Goal: Information Seeking & Learning: Learn about a topic

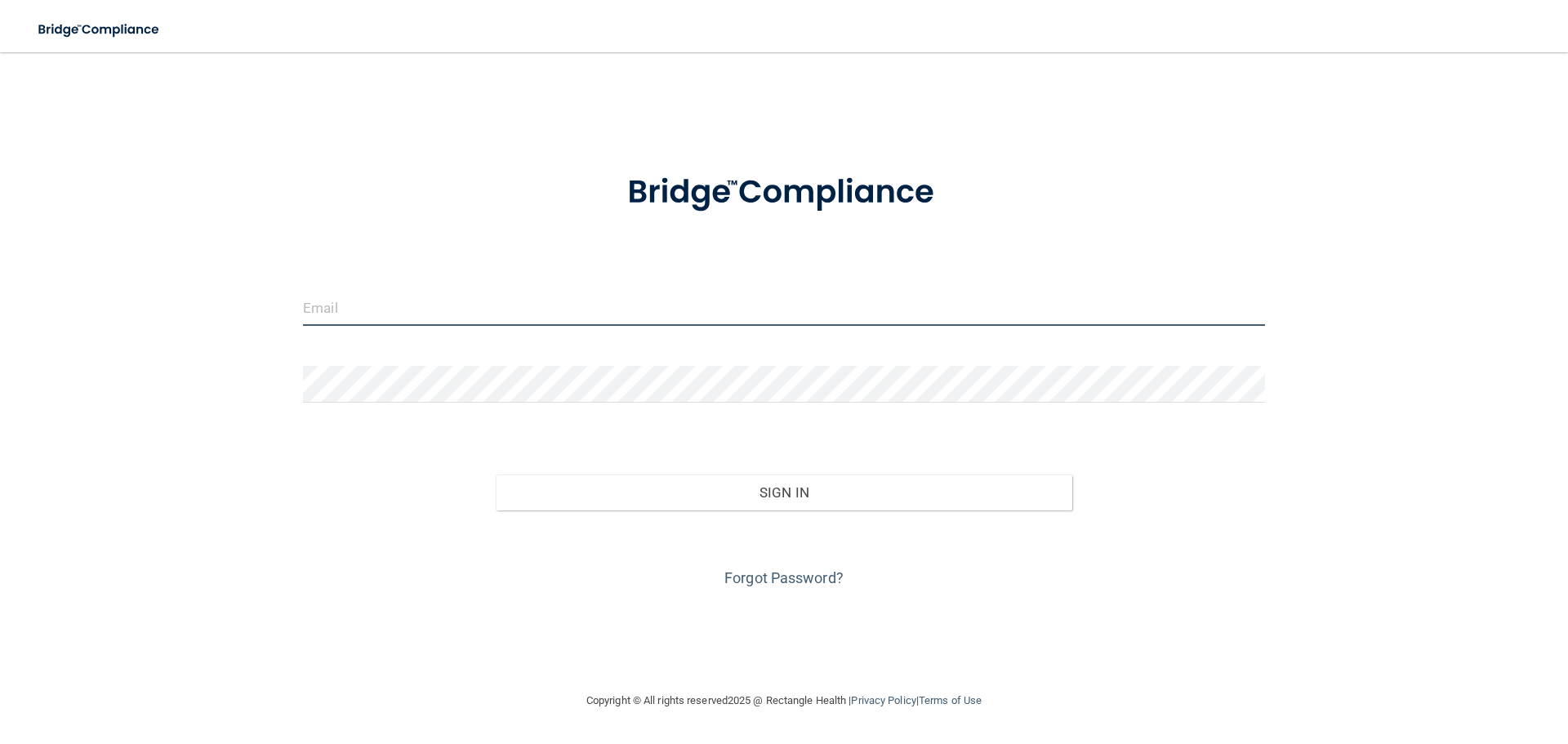
click at [526, 307] on input "email" at bounding box center [783, 307] width 962 height 36
type input "[EMAIL_ADDRESS][DOMAIN_NAME]"
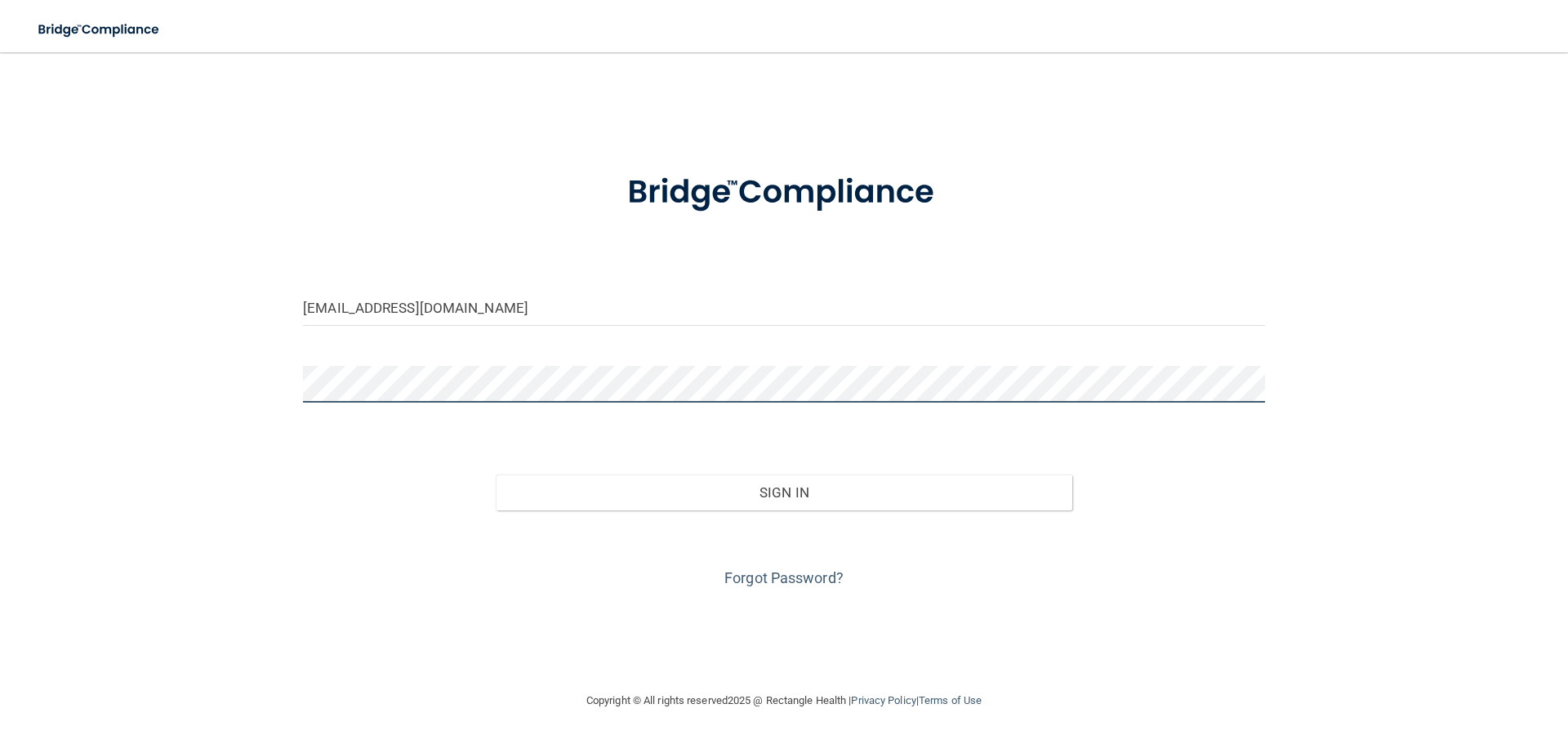
click at [496, 475] on button "Sign In" at bounding box center [784, 493] width 577 height 36
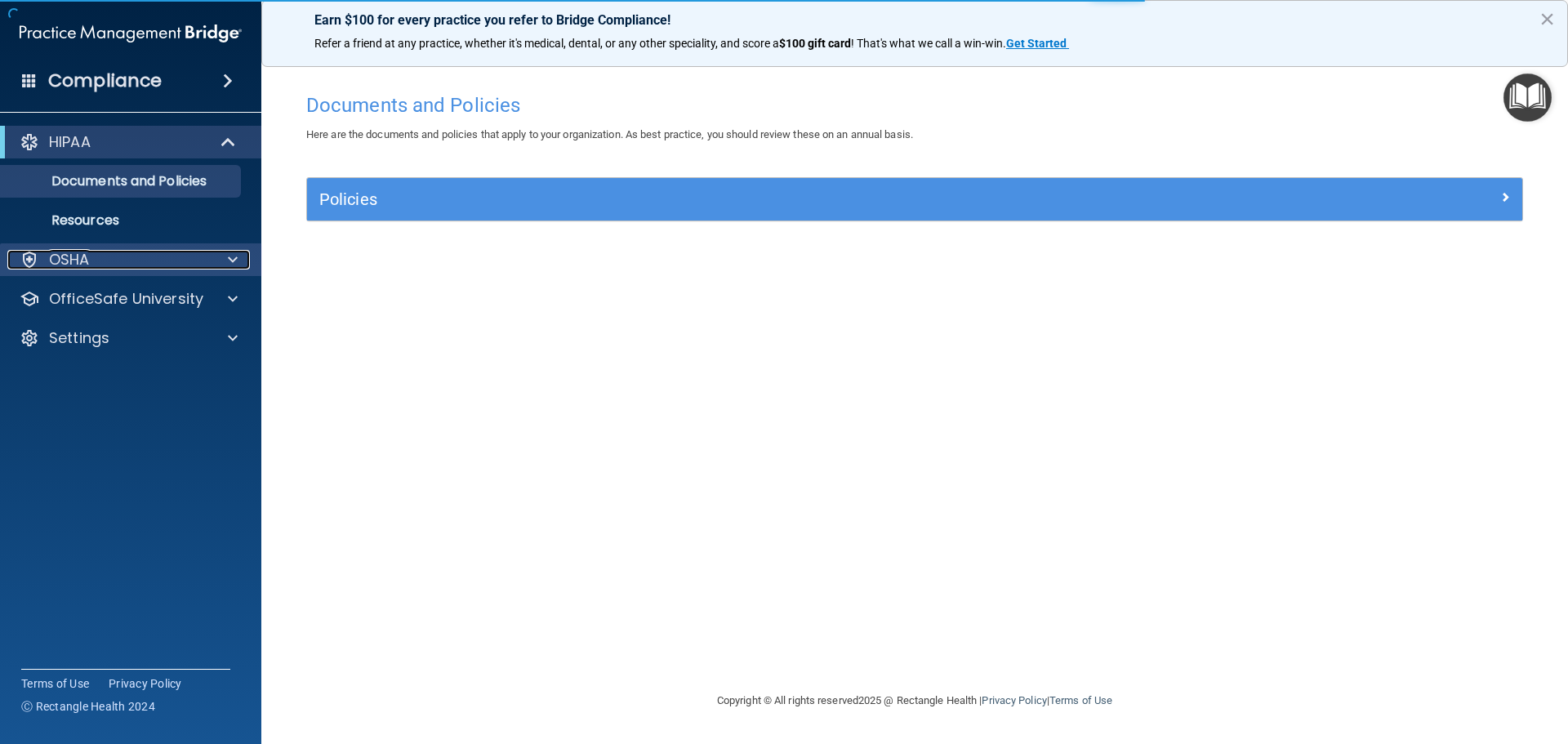
click at [200, 266] on div "OSHA" at bounding box center [109, 259] width 203 height 19
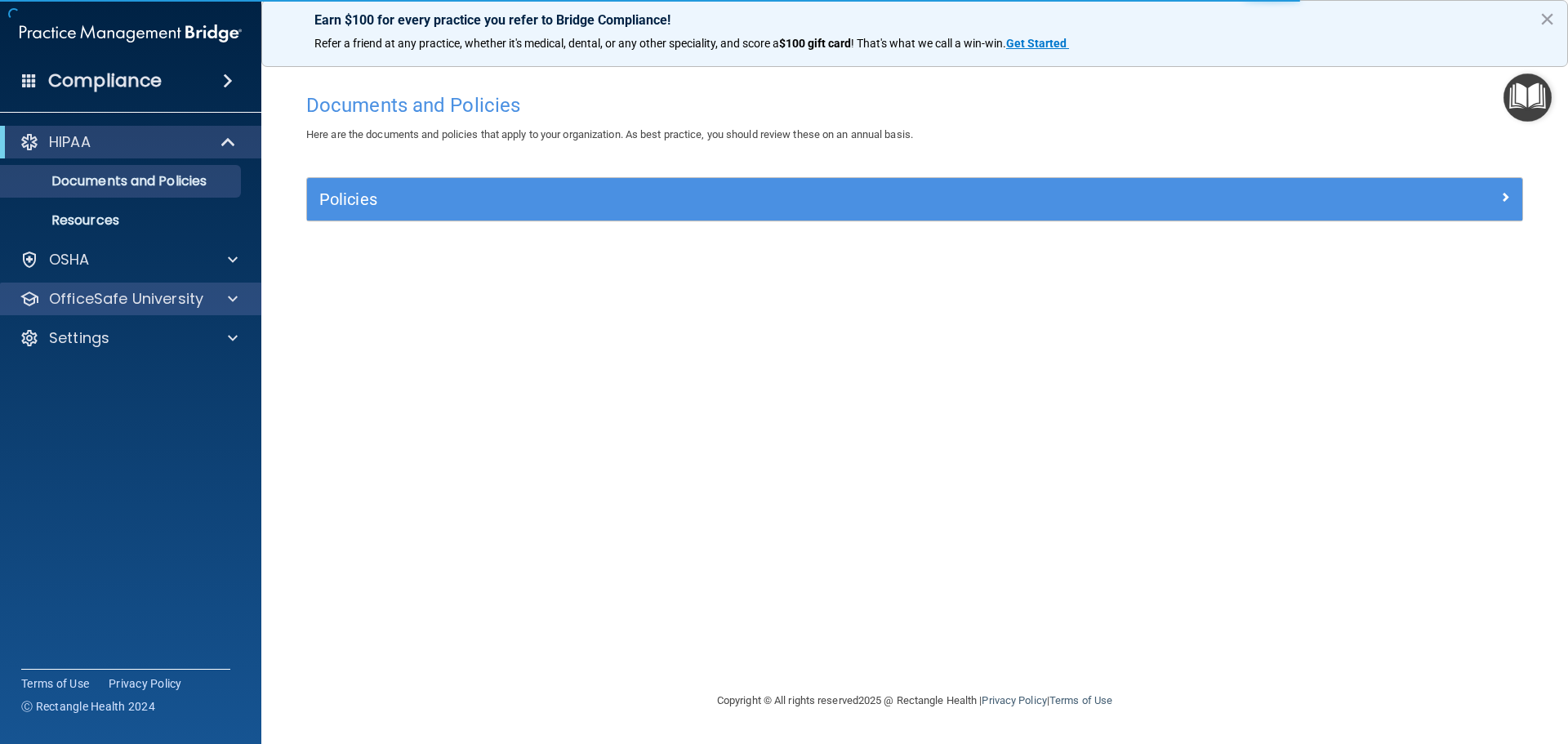
click at [225, 309] on div "OfficeSafe University" at bounding box center [131, 299] width 262 height 33
click at [215, 303] on div at bounding box center [230, 299] width 41 height 19
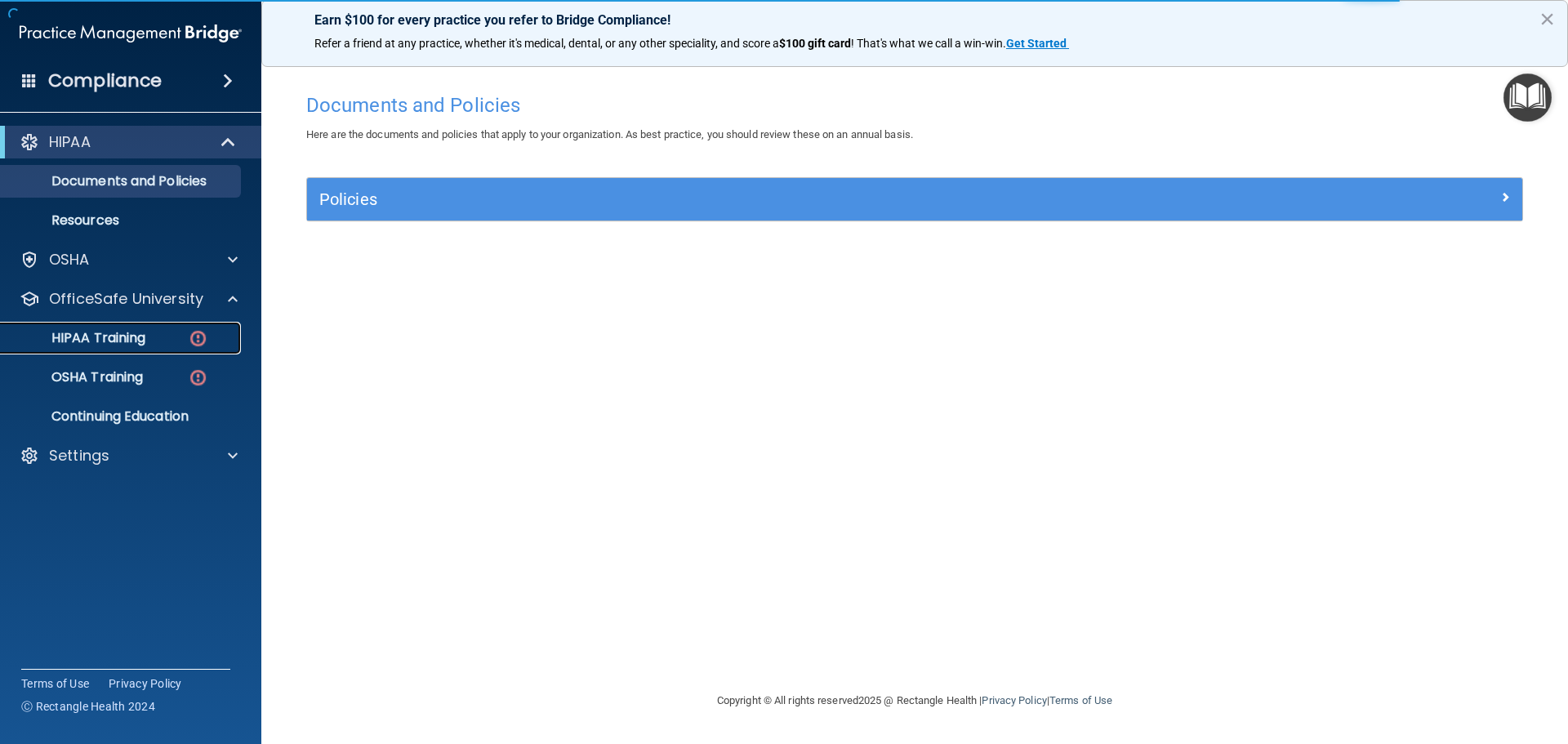
click at [204, 347] on img at bounding box center [197, 338] width 20 height 20
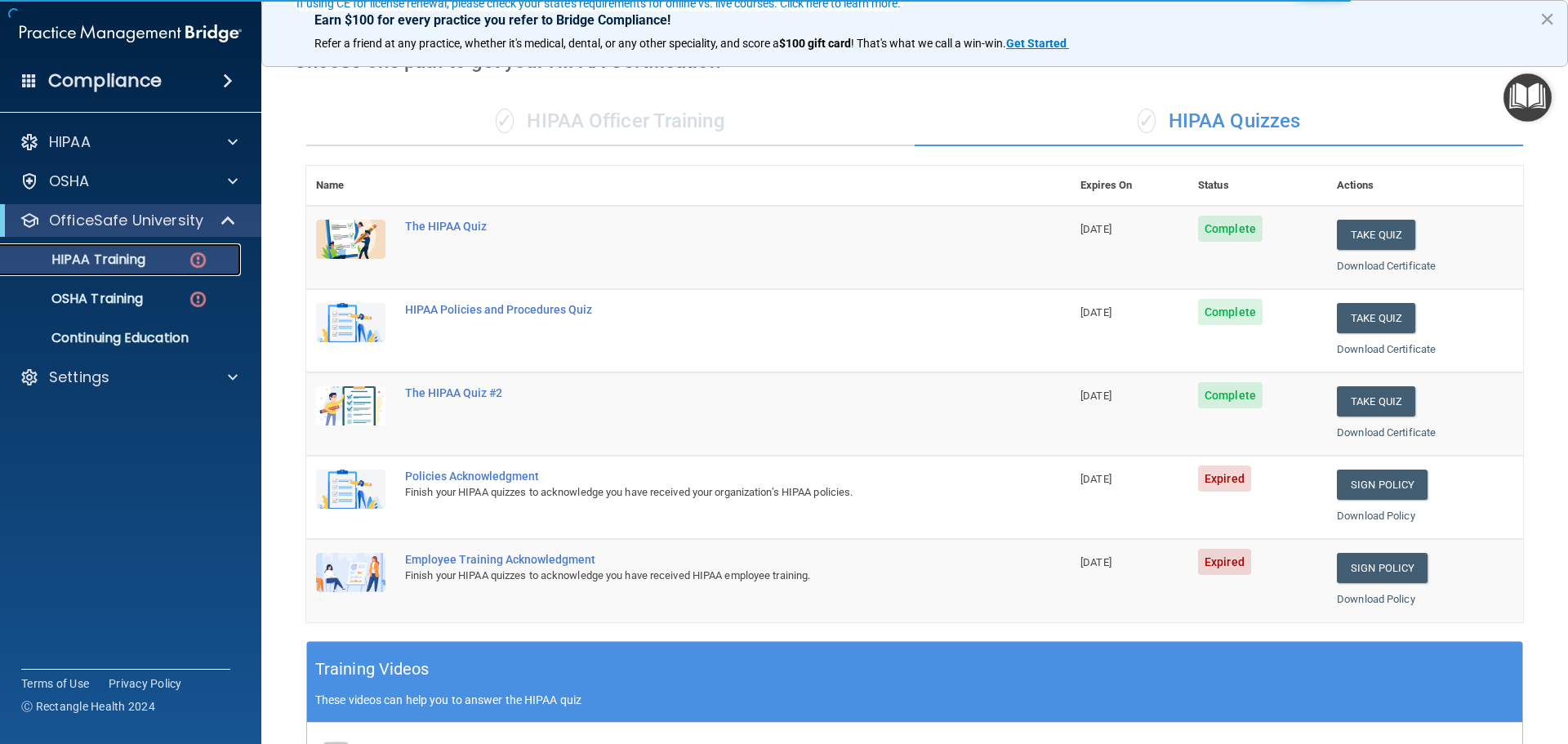
scroll to position [164, 0]
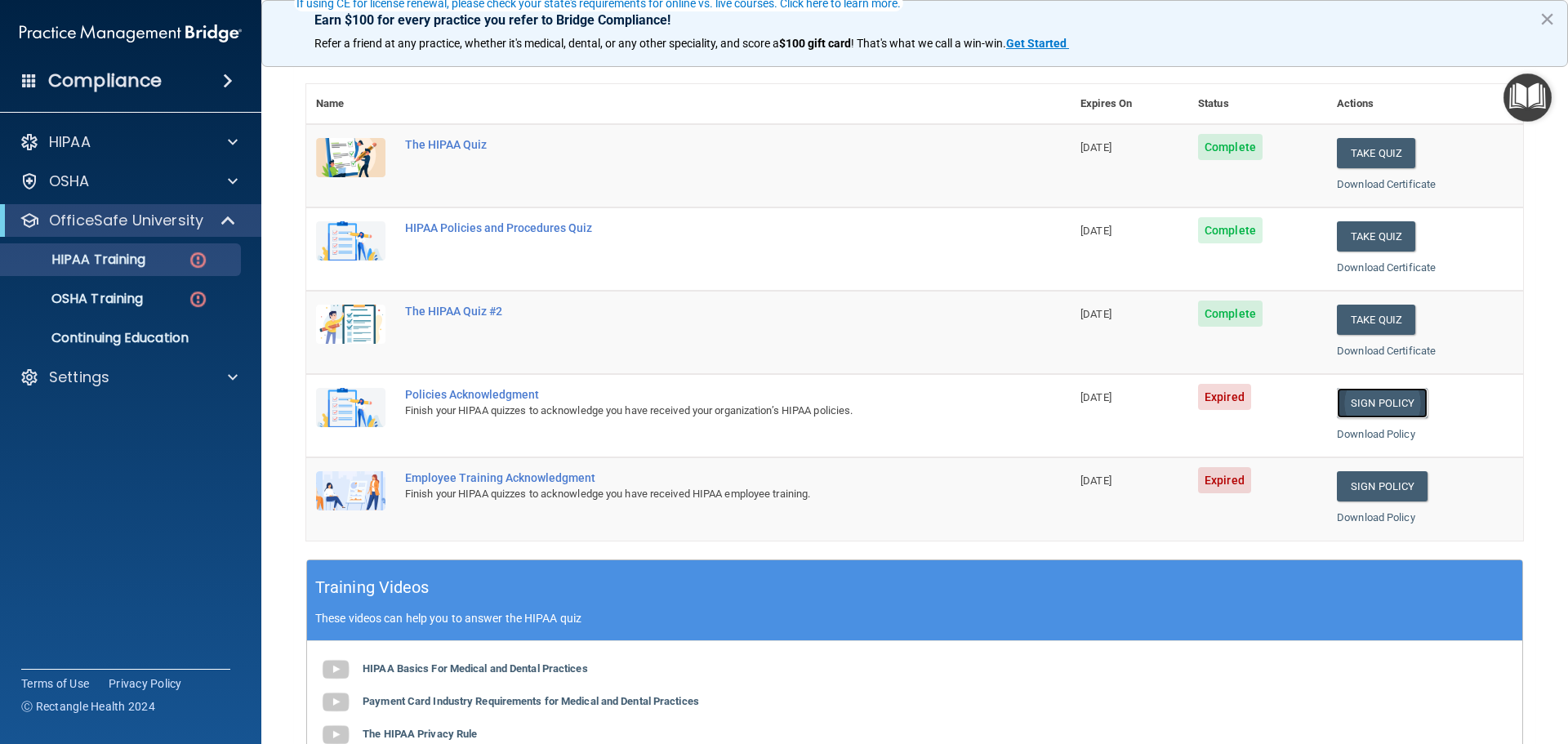
click at [1376, 408] on link "Sign Policy" at bounding box center [1381, 403] width 91 height 31
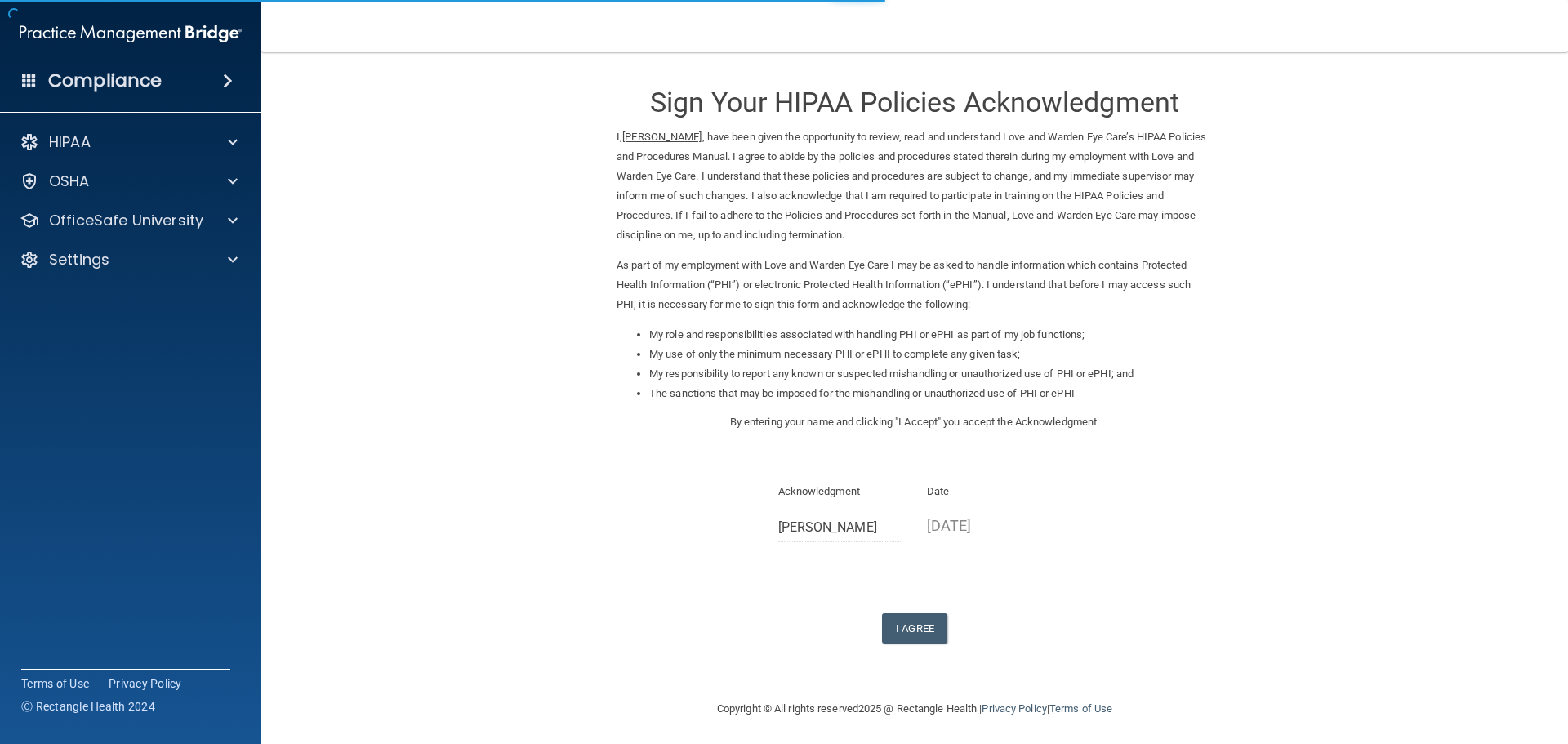
scroll to position [4, 0]
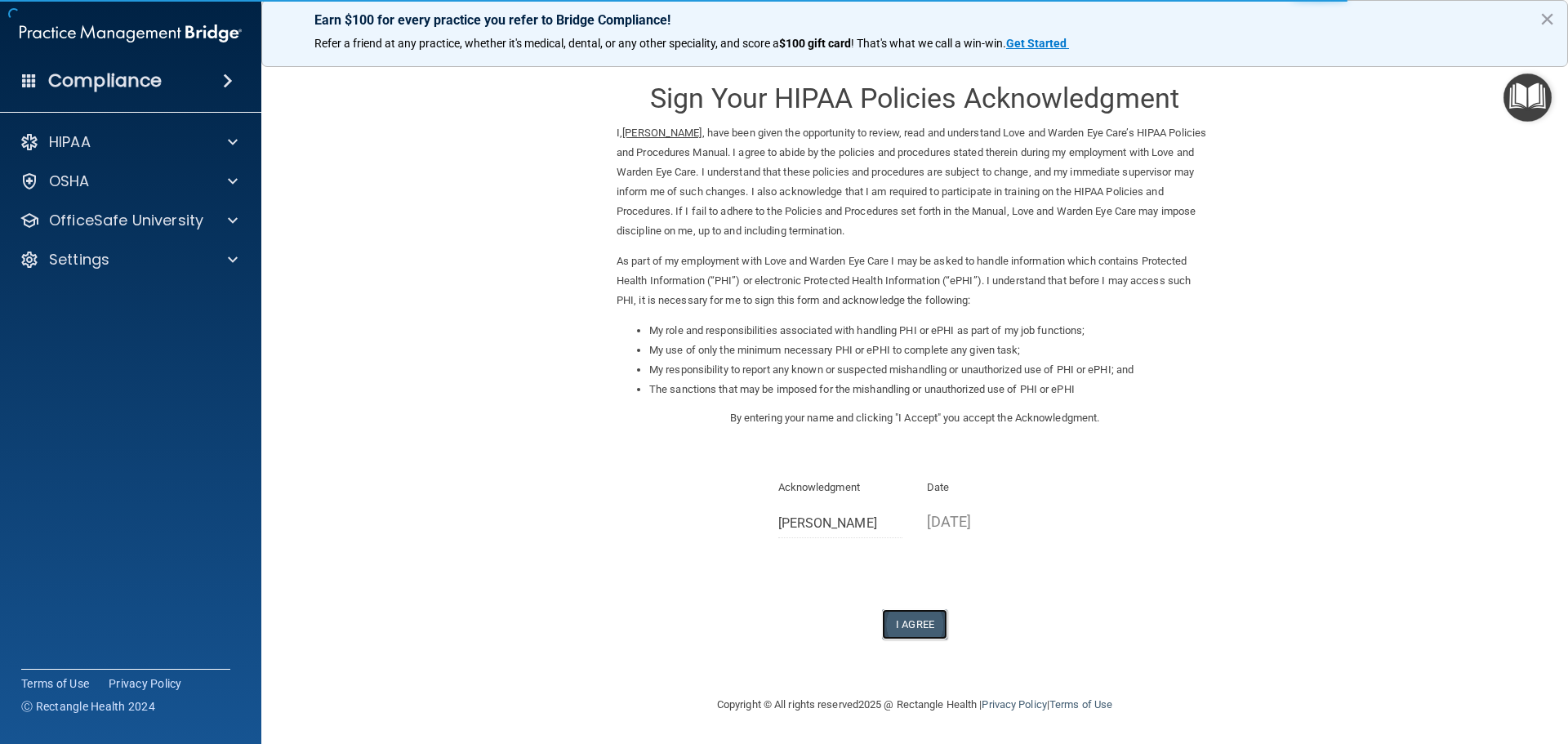
click at [919, 631] on button "I Agree" at bounding box center [914, 624] width 65 height 31
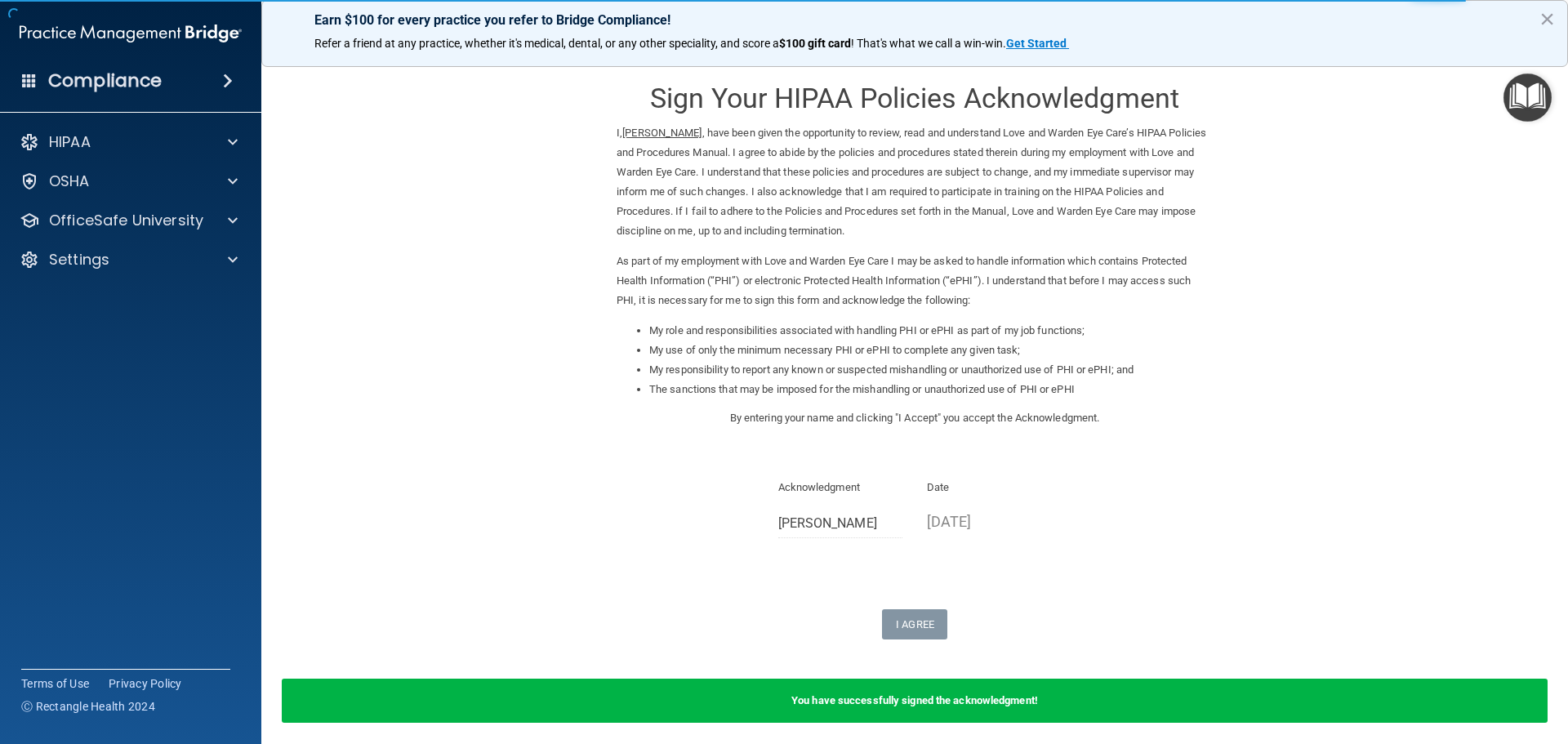
scroll to position [68, 0]
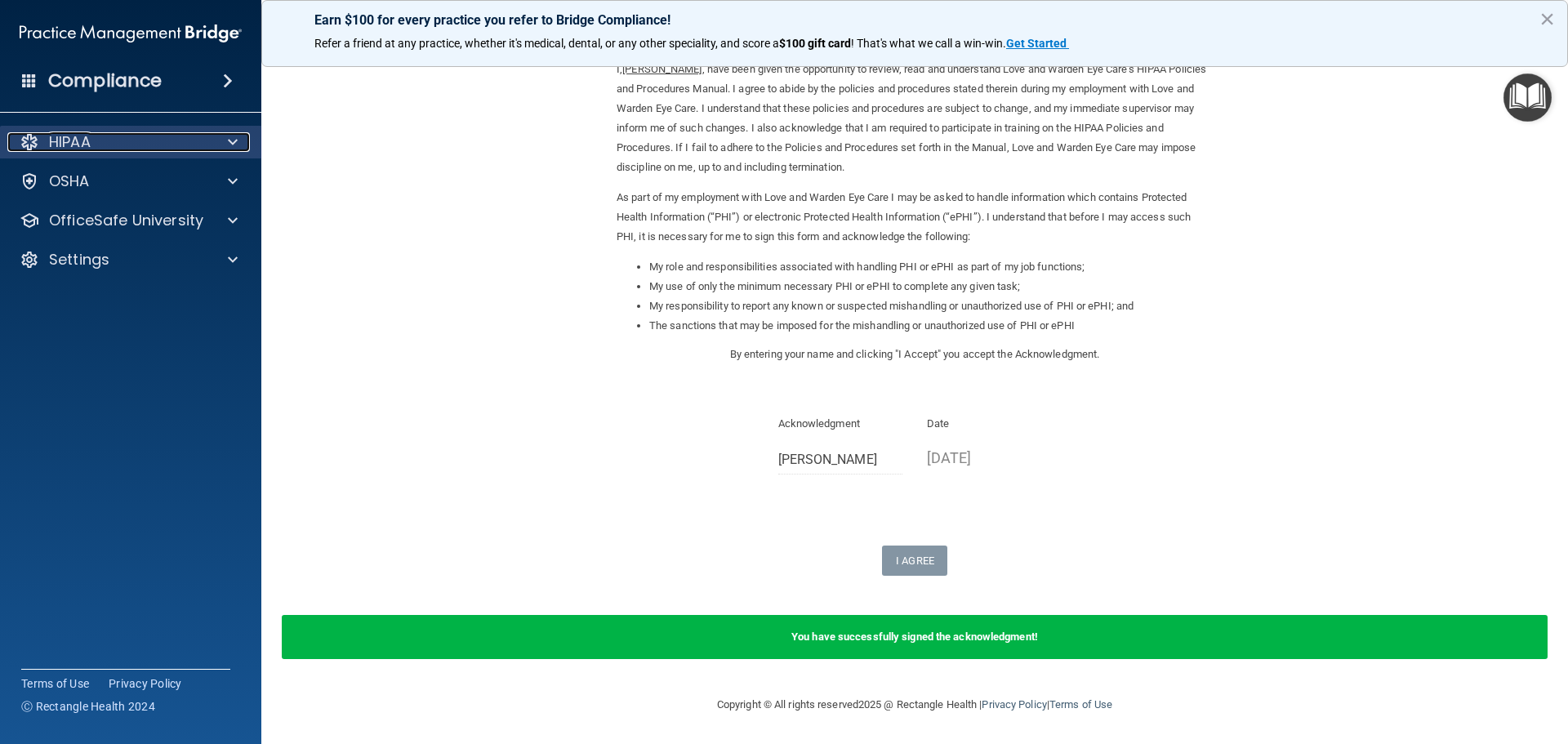
click at [213, 150] on div at bounding box center [230, 142] width 41 height 19
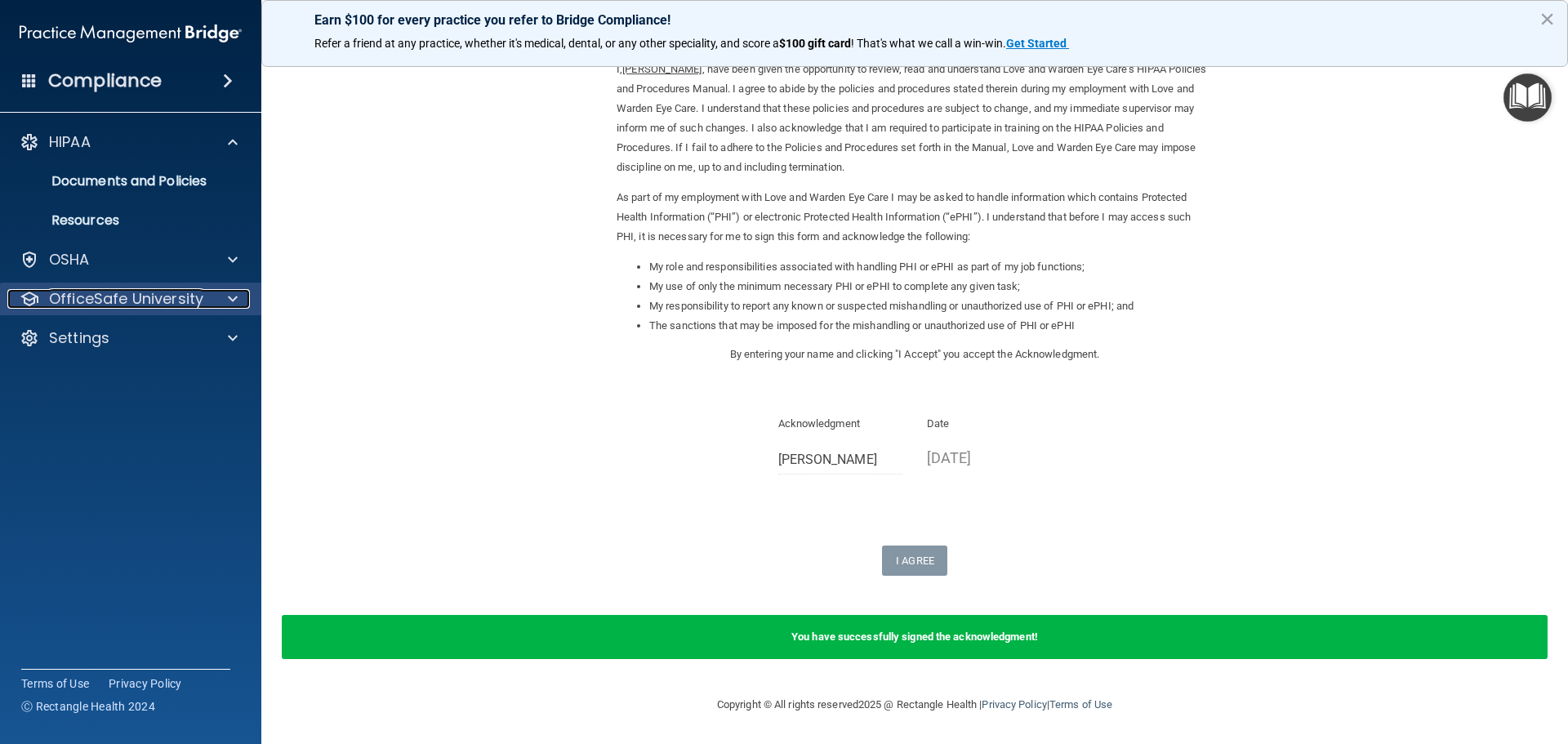
click at [167, 297] on p "OfficeSafe University" at bounding box center [125, 299] width 154 height 19
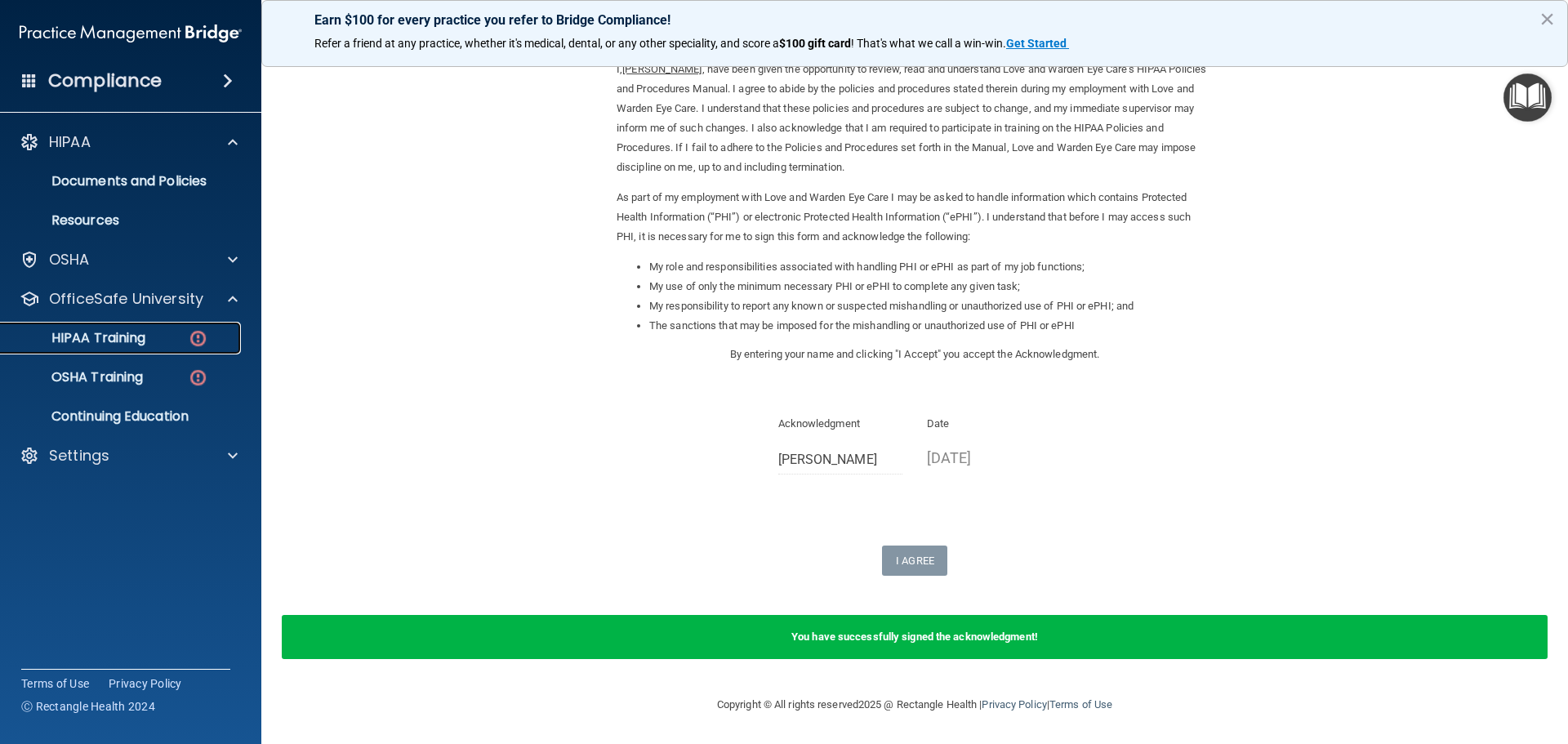
click at [190, 336] on img at bounding box center [197, 338] width 20 height 20
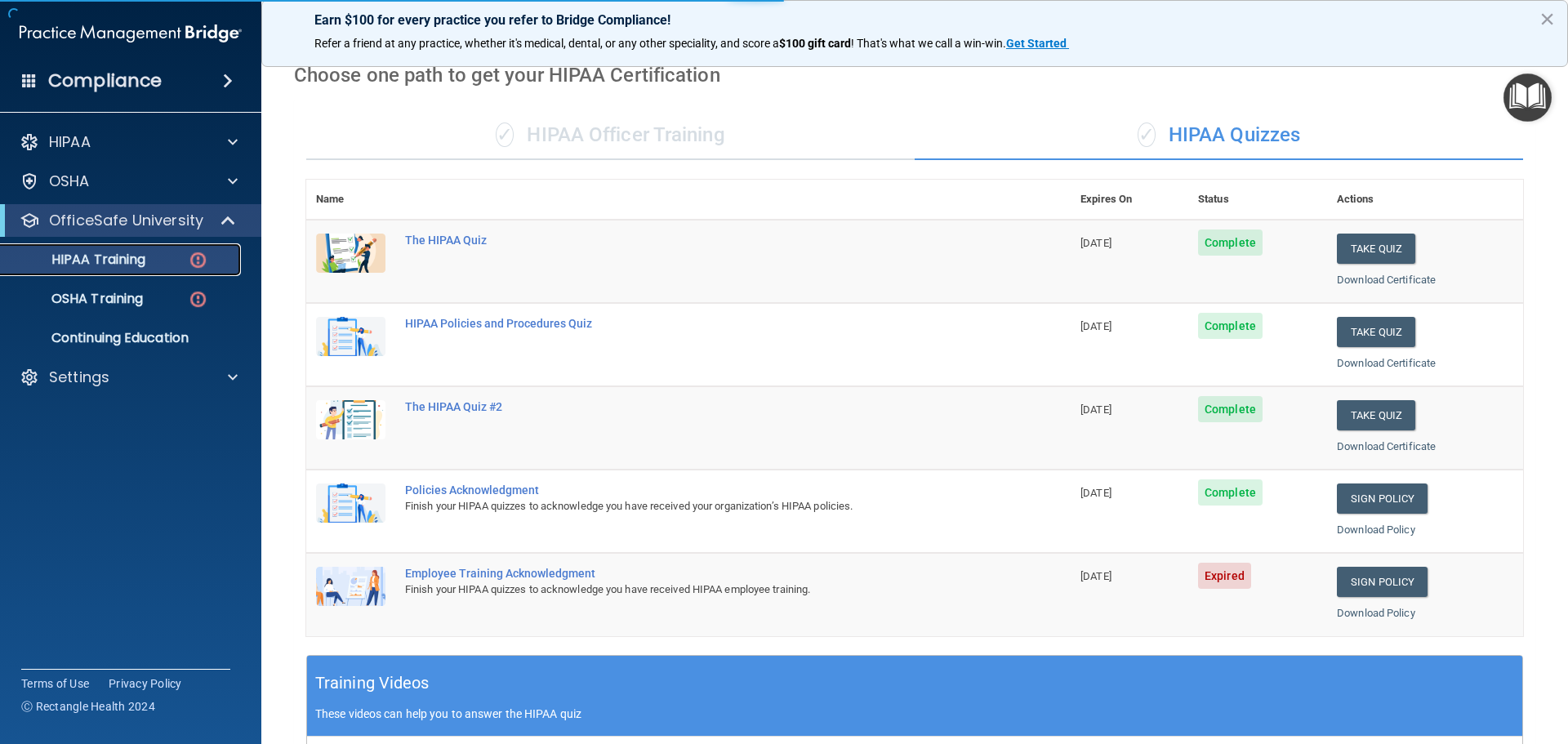
scroll to position [486, 0]
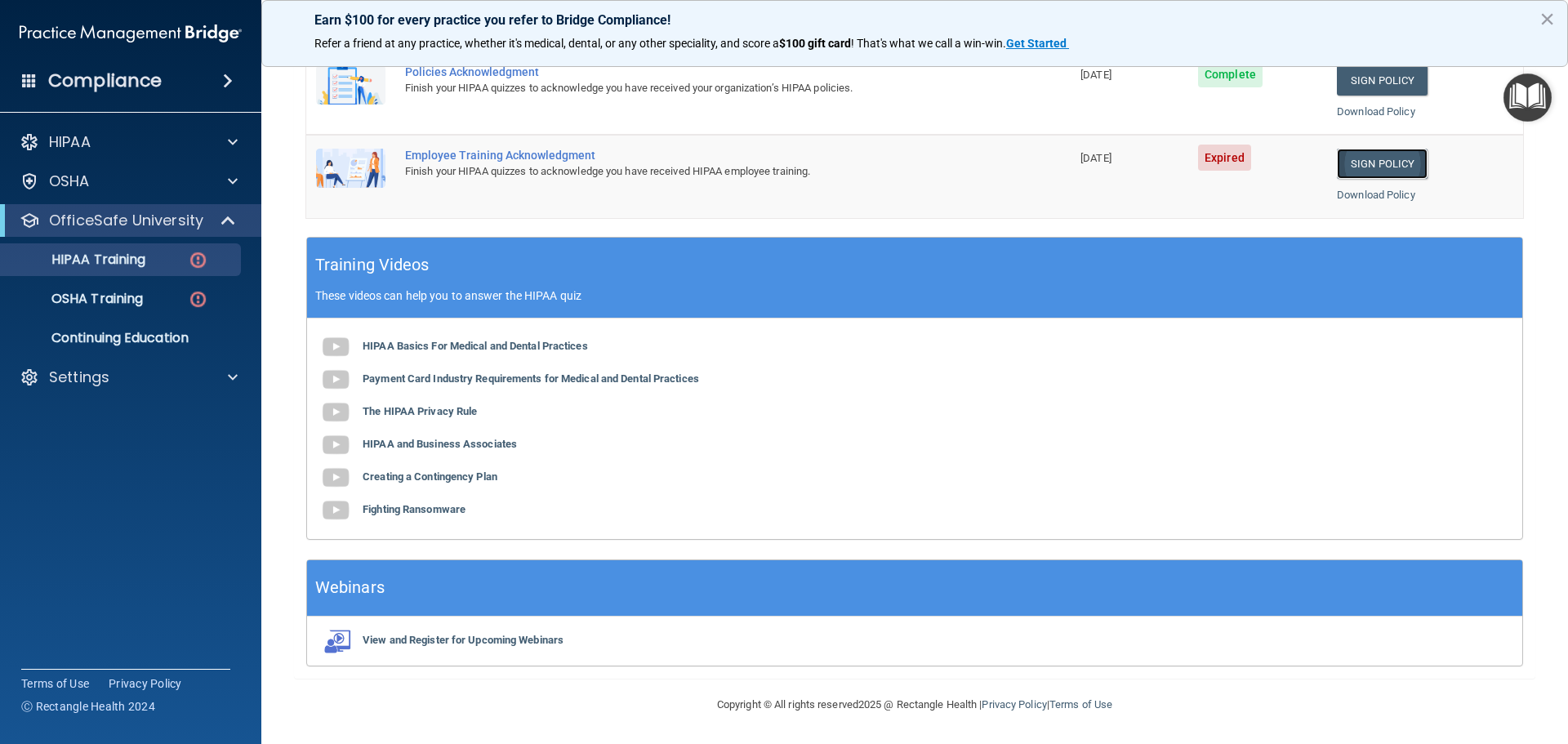
click at [1362, 164] on link "Sign Policy" at bounding box center [1381, 164] width 91 height 31
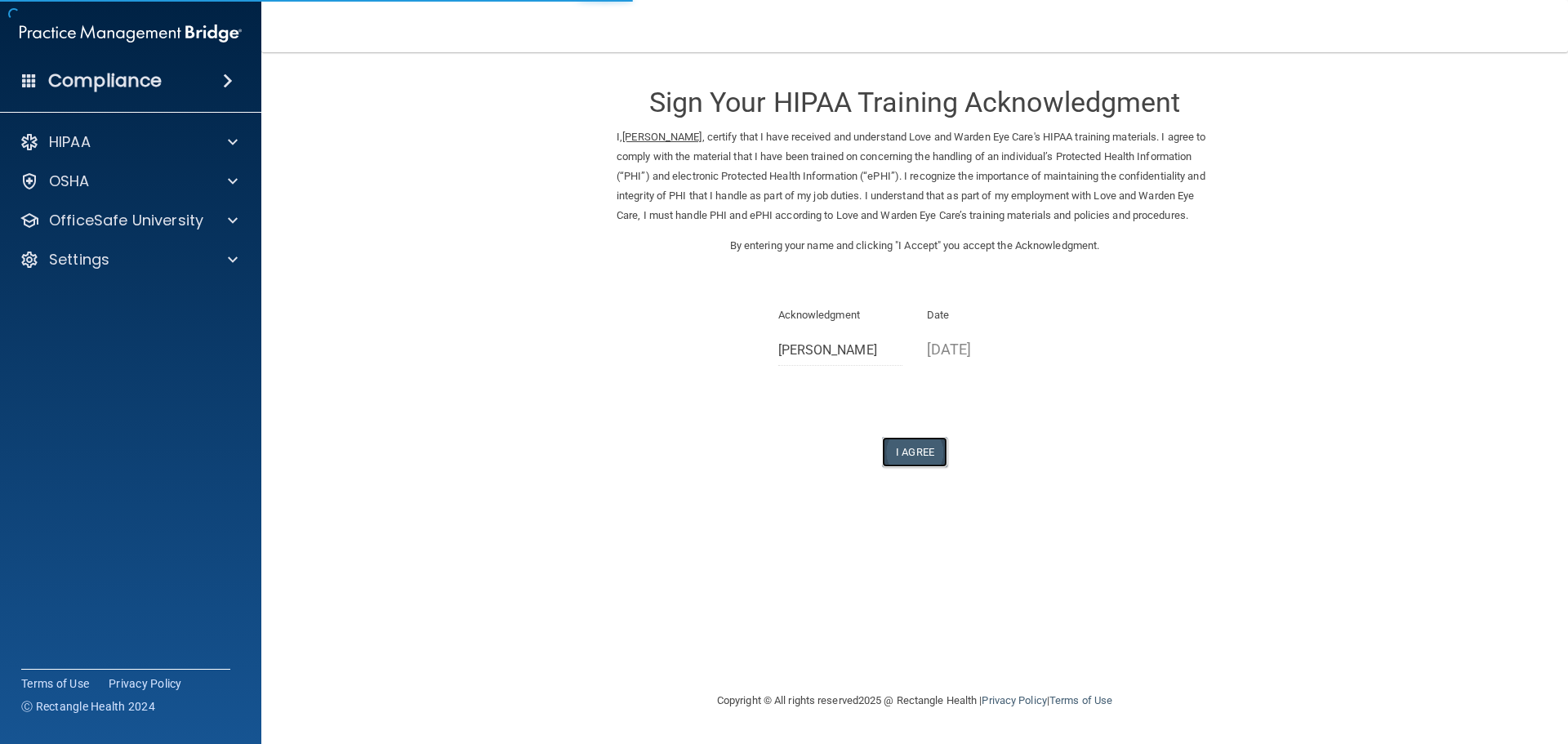
click at [913, 467] on button "I Agree" at bounding box center [914, 452] width 65 height 31
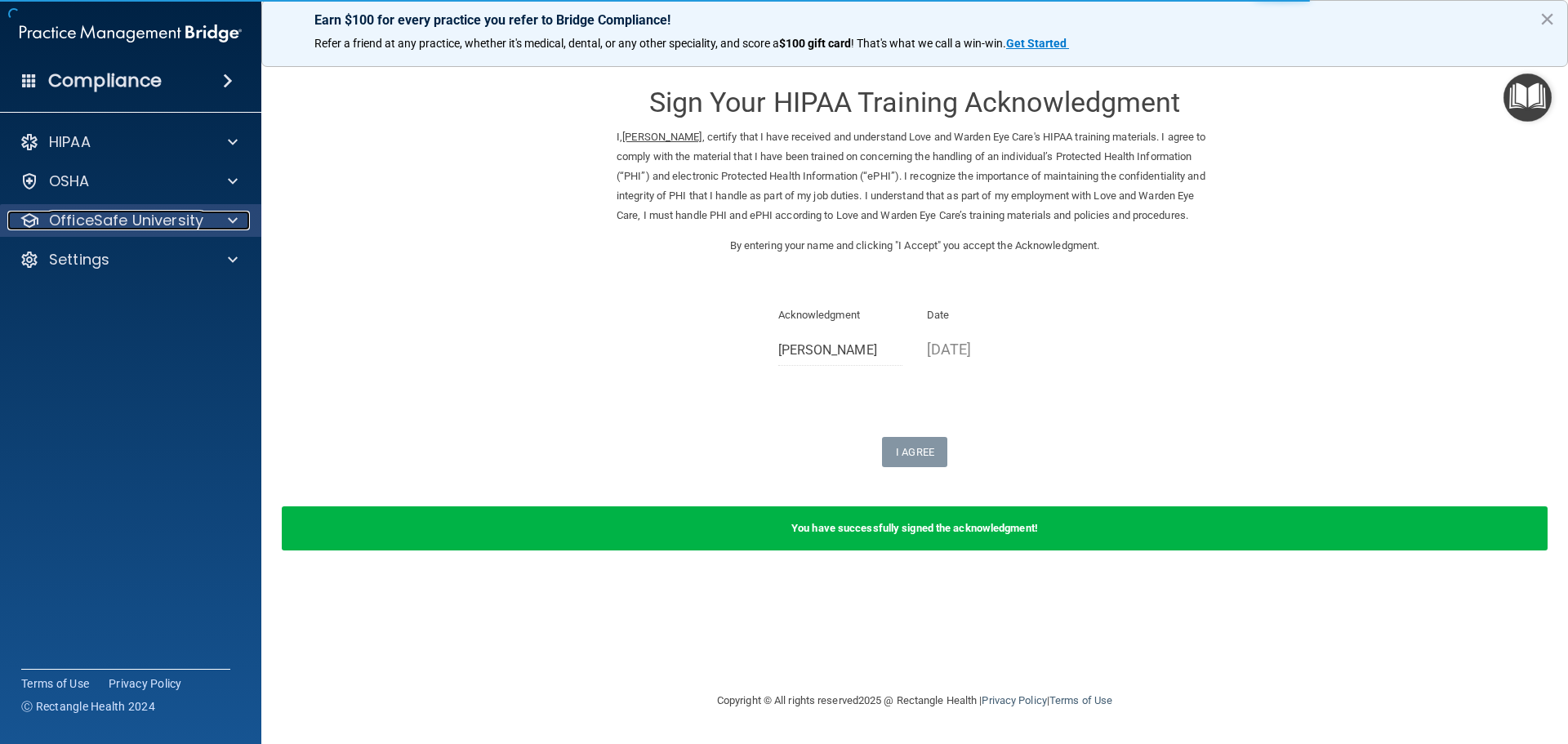
click at [170, 229] on p "OfficeSafe University" at bounding box center [125, 220] width 154 height 19
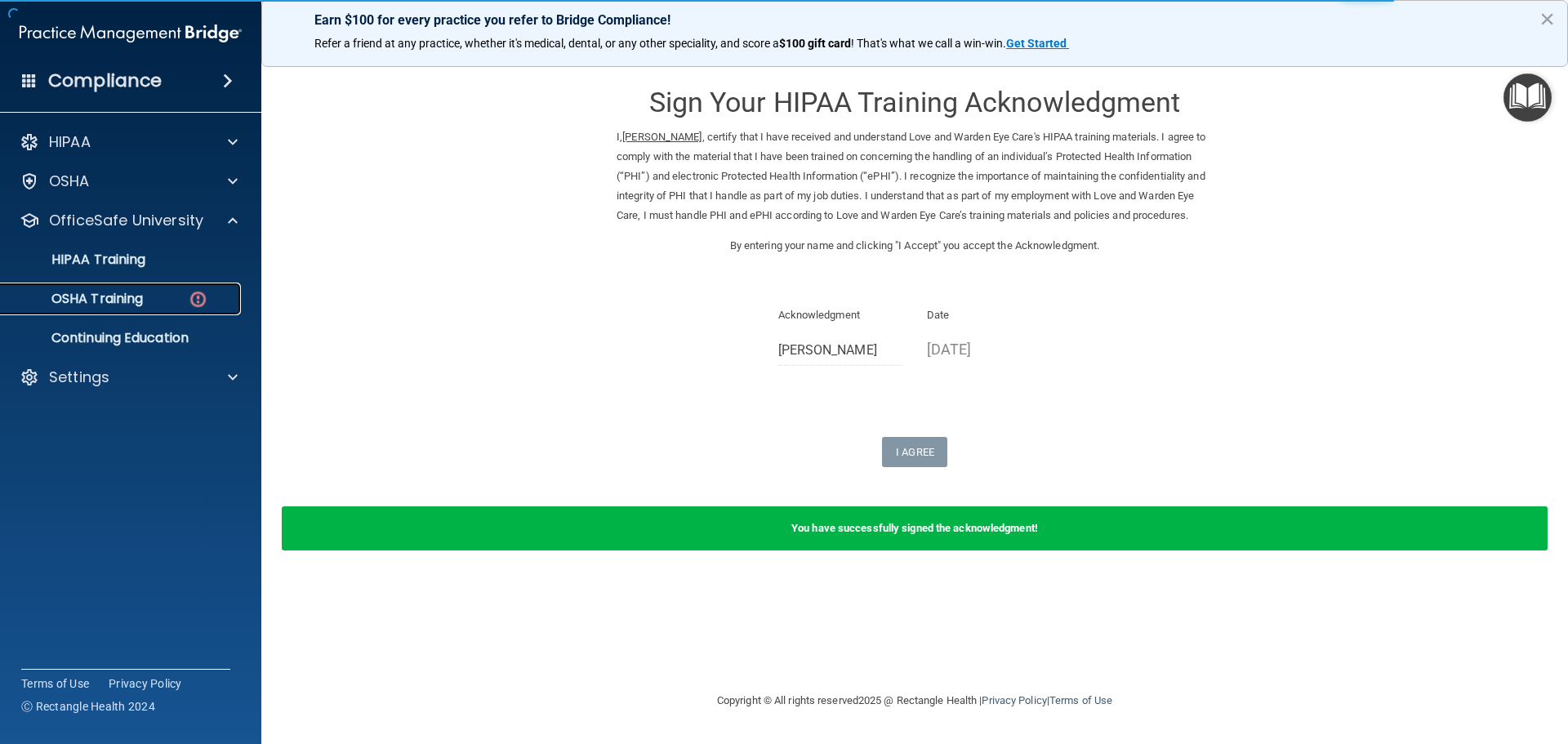
click at [162, 302] on div "OSHA Training" at bounding box center [122, 299] width 223 height 16
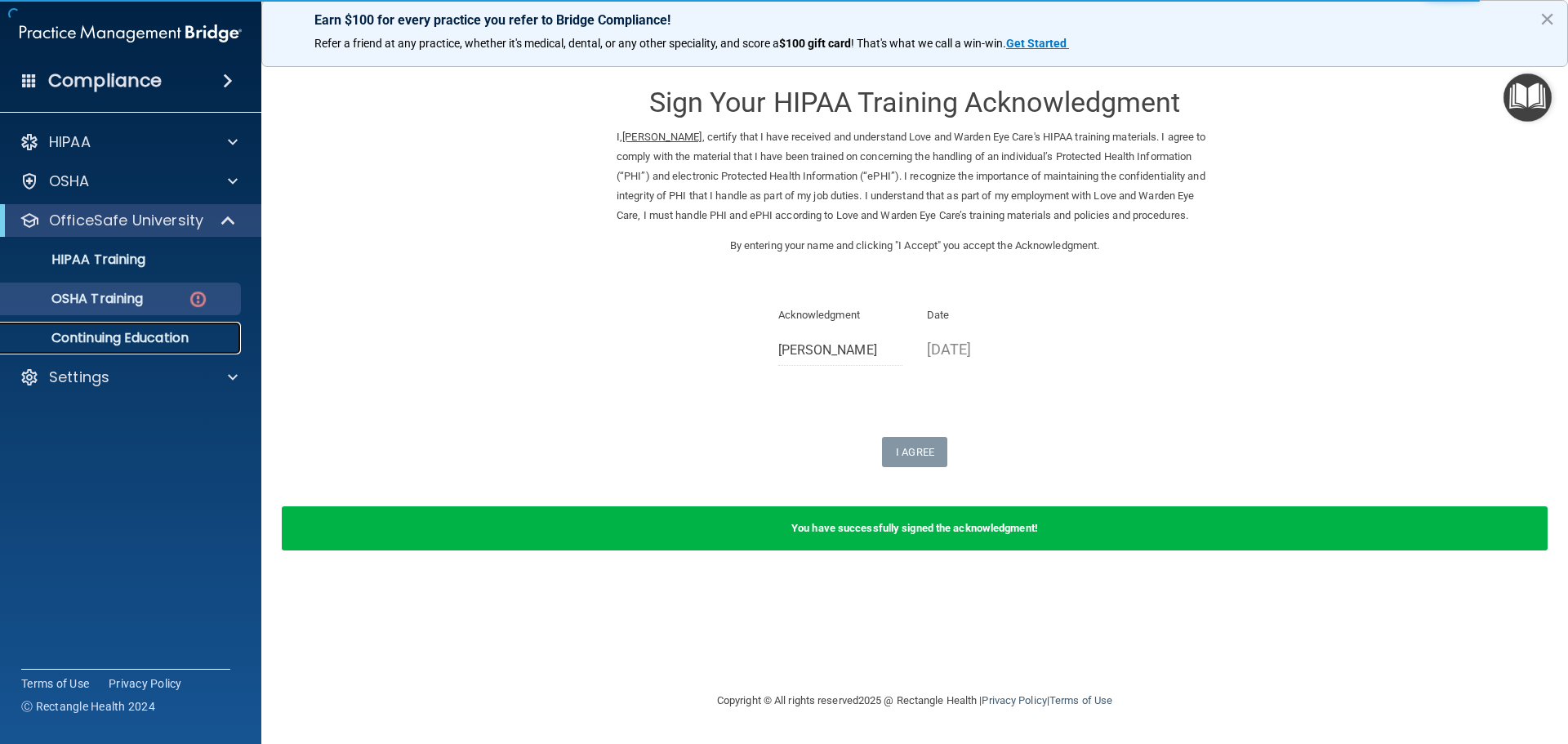
click at [168, 343] on p "Continuing Education" at bounding box center [122, 338] width 223 height 16
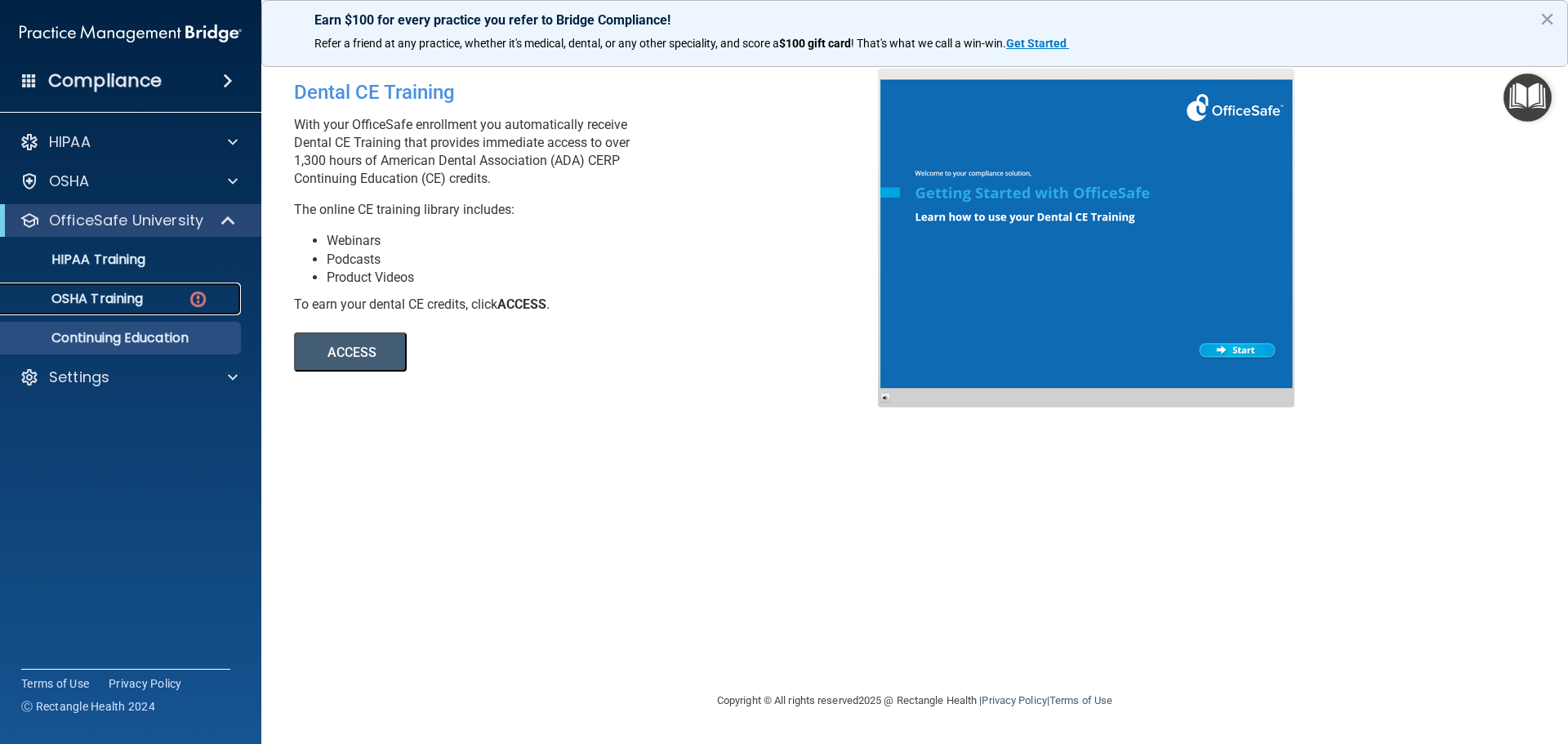
click at [125, 296] on p "OSHA Training" at bounding box center [77, 299] width 132 height 16
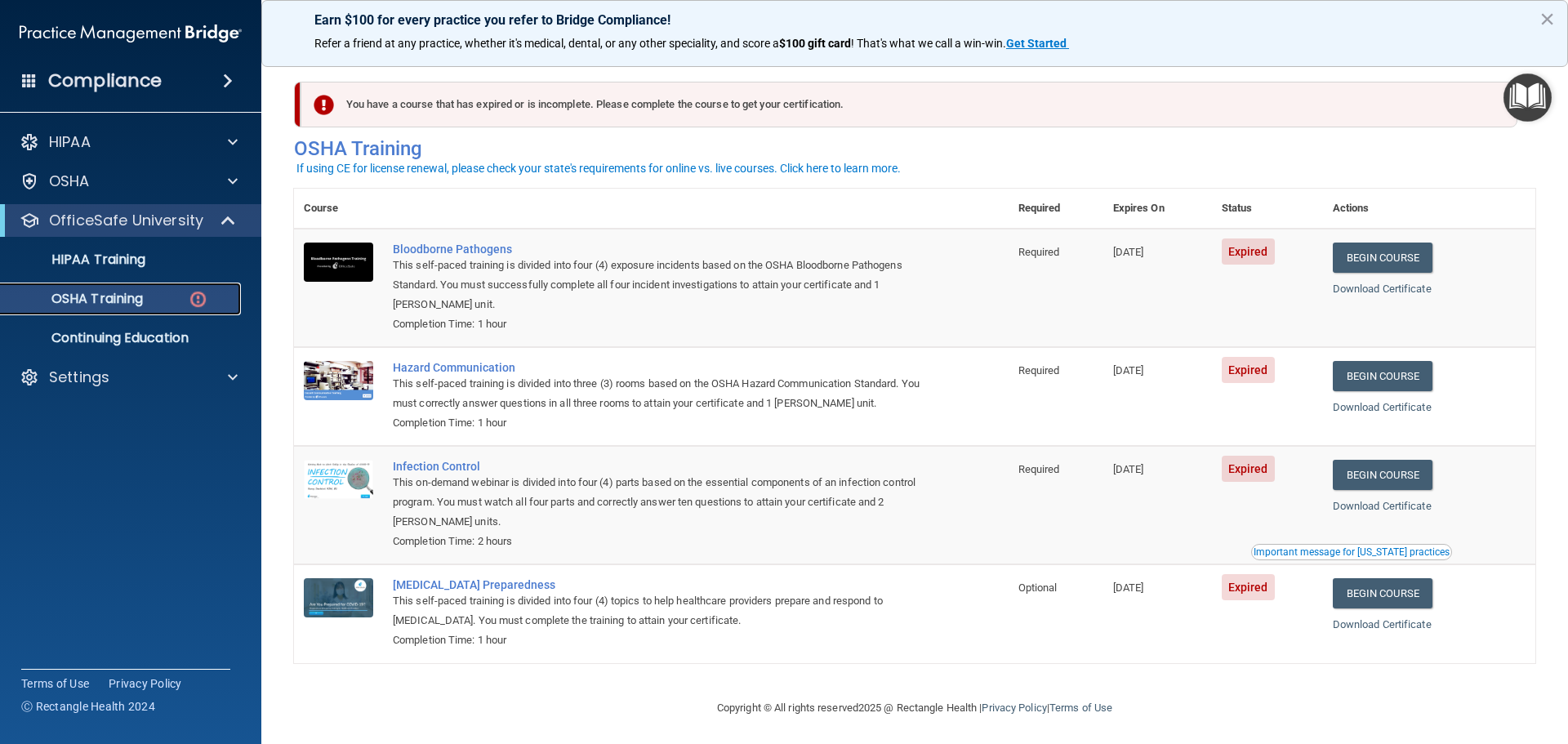
scroll to position [8, 0]
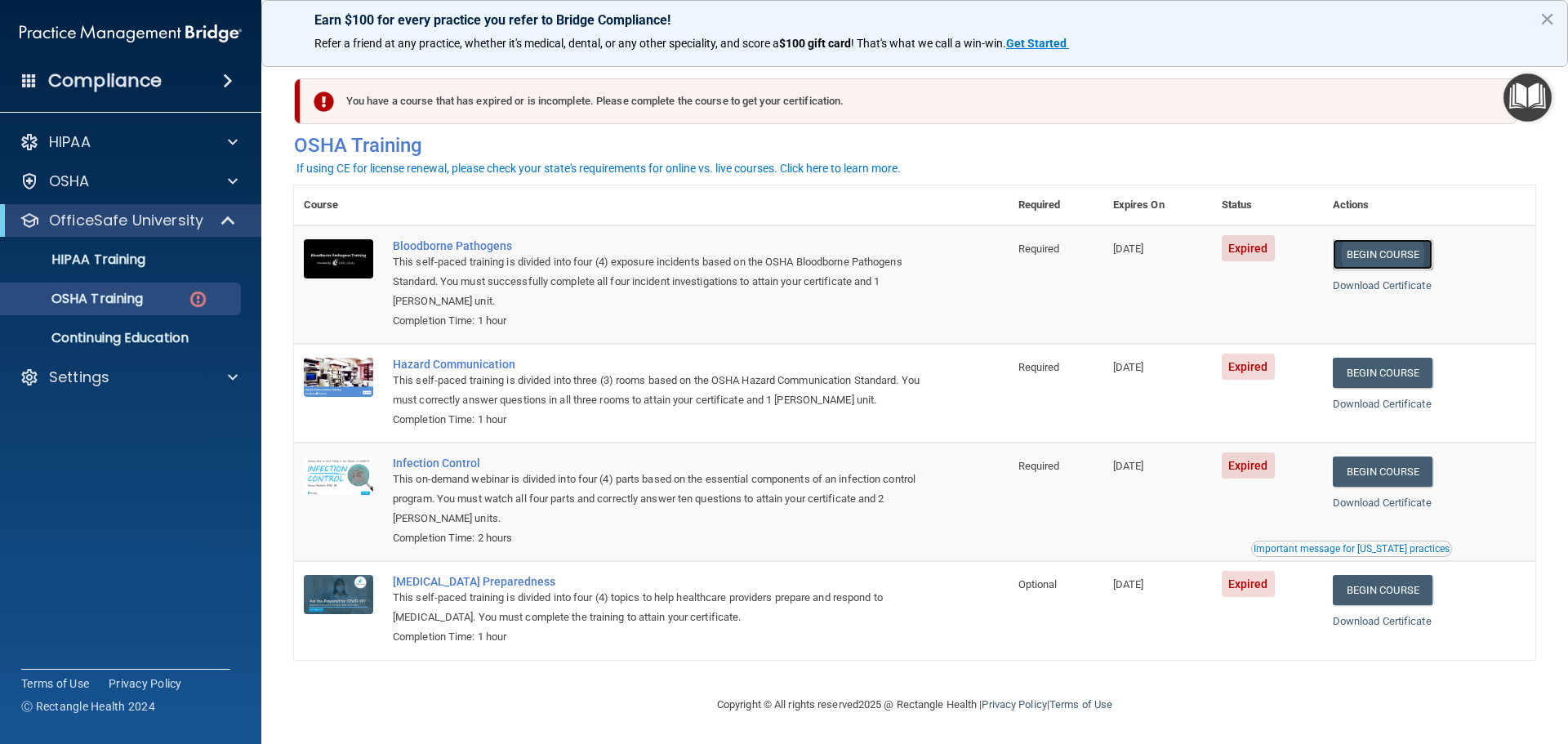
click at [1395, 248] on link "Begin Course" at bounding box center [1382, 255] width 100 height 31
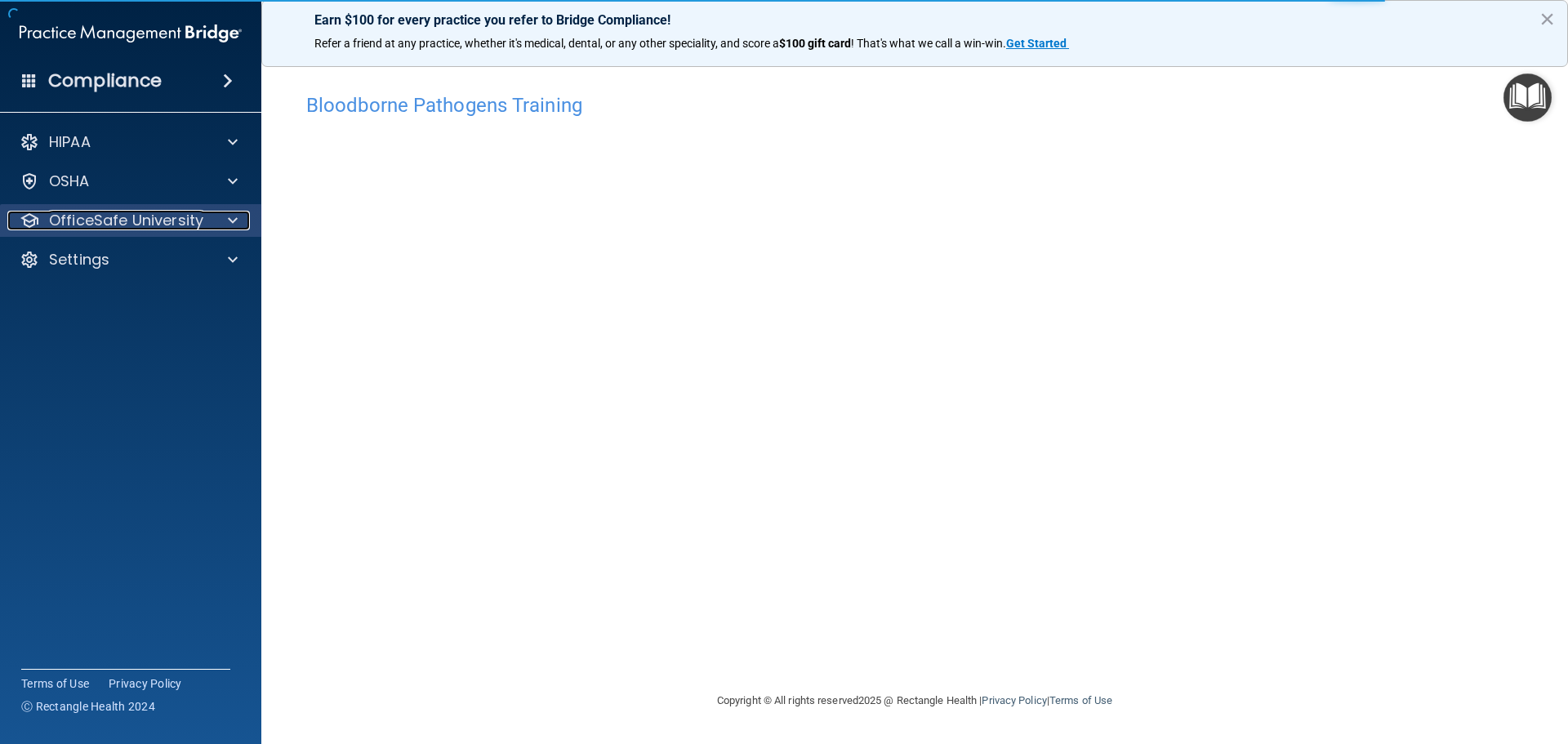
click at [208, 227] on div "OfficeSafe University" at bounding box center [109, 220] width 203 height 19
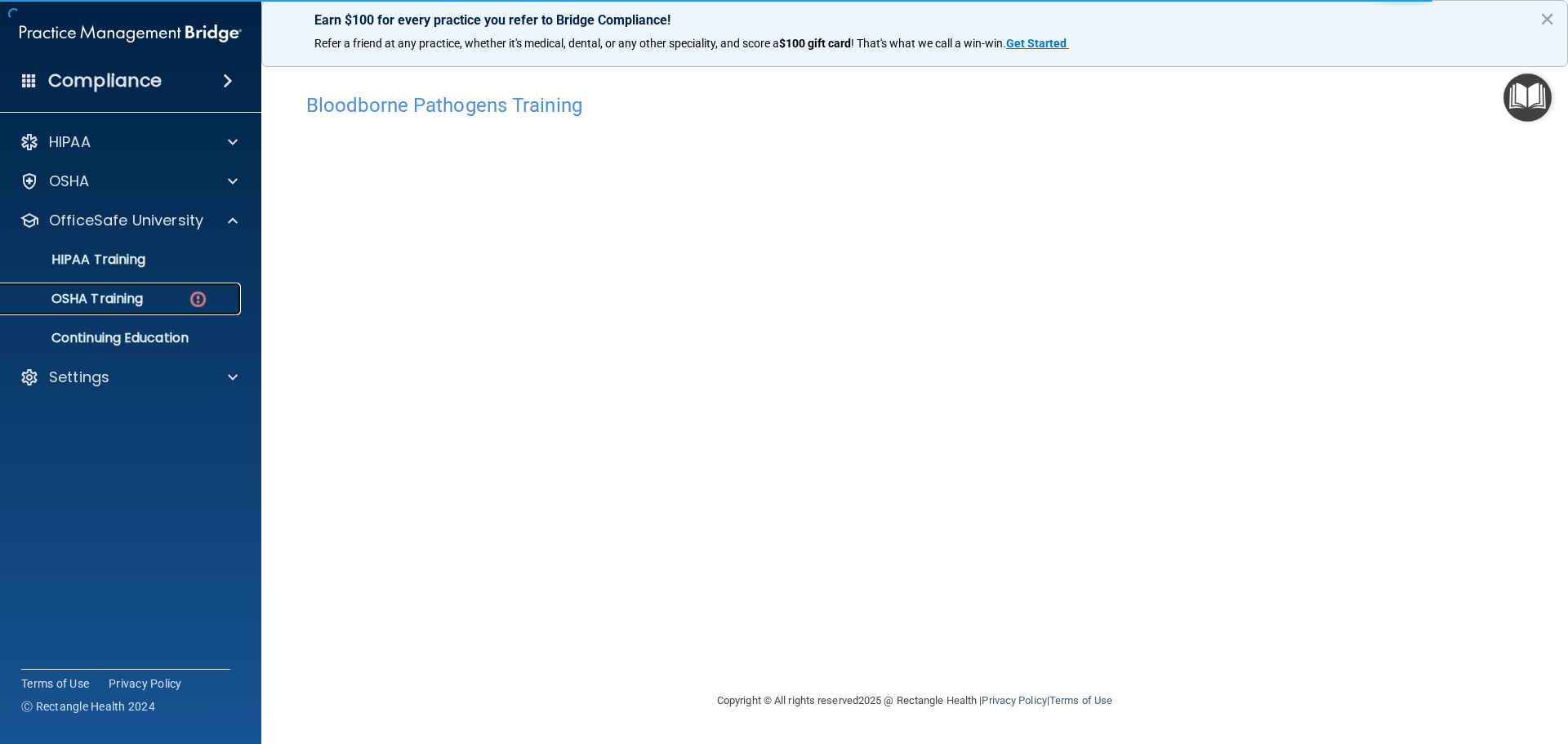
click at [176, 308] on link "OSHA Training" at bounding box center [112, 299] width 258 height 33
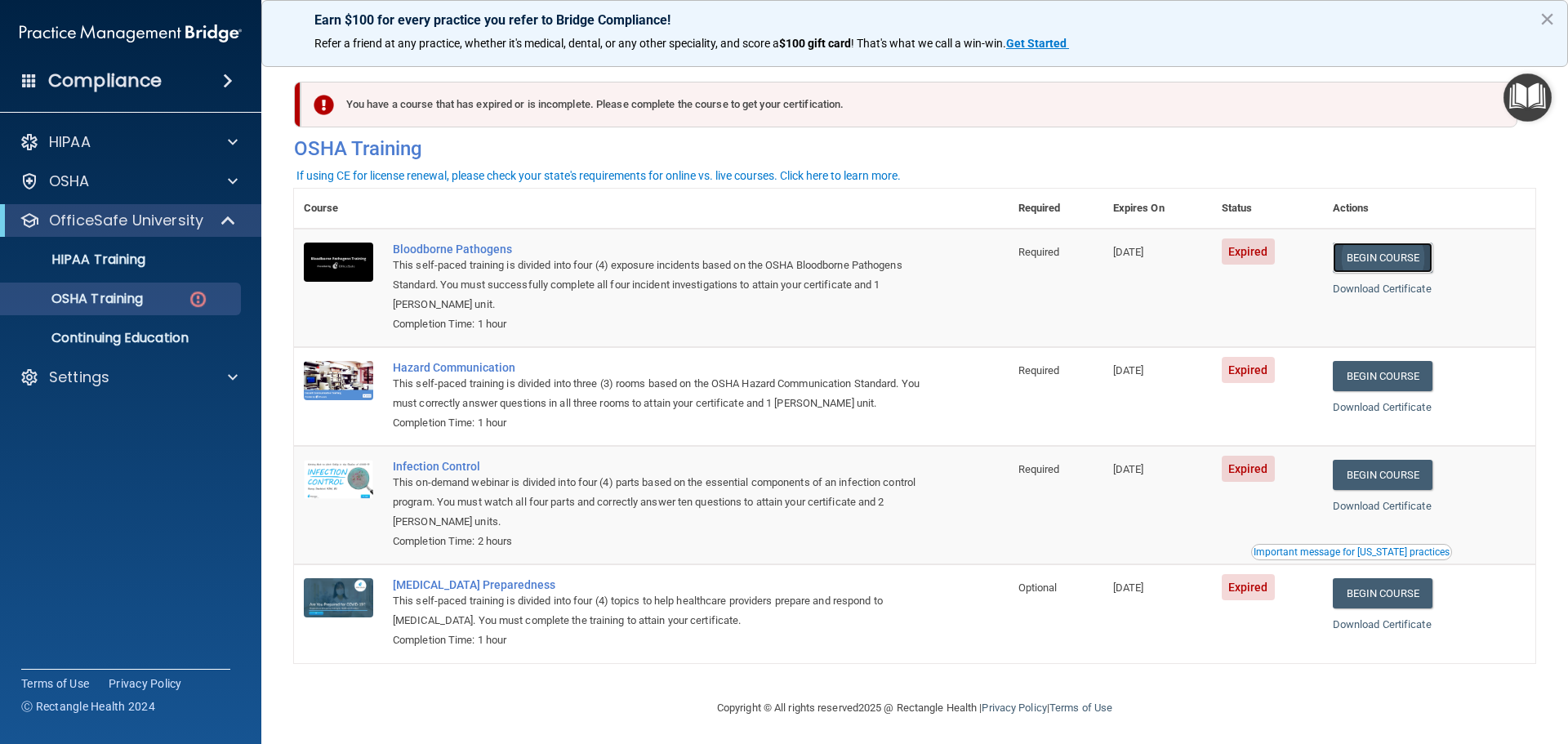
click at [1363, 262] on link "Begin Course" at bounding box center [1382, 258] width 100 height 31
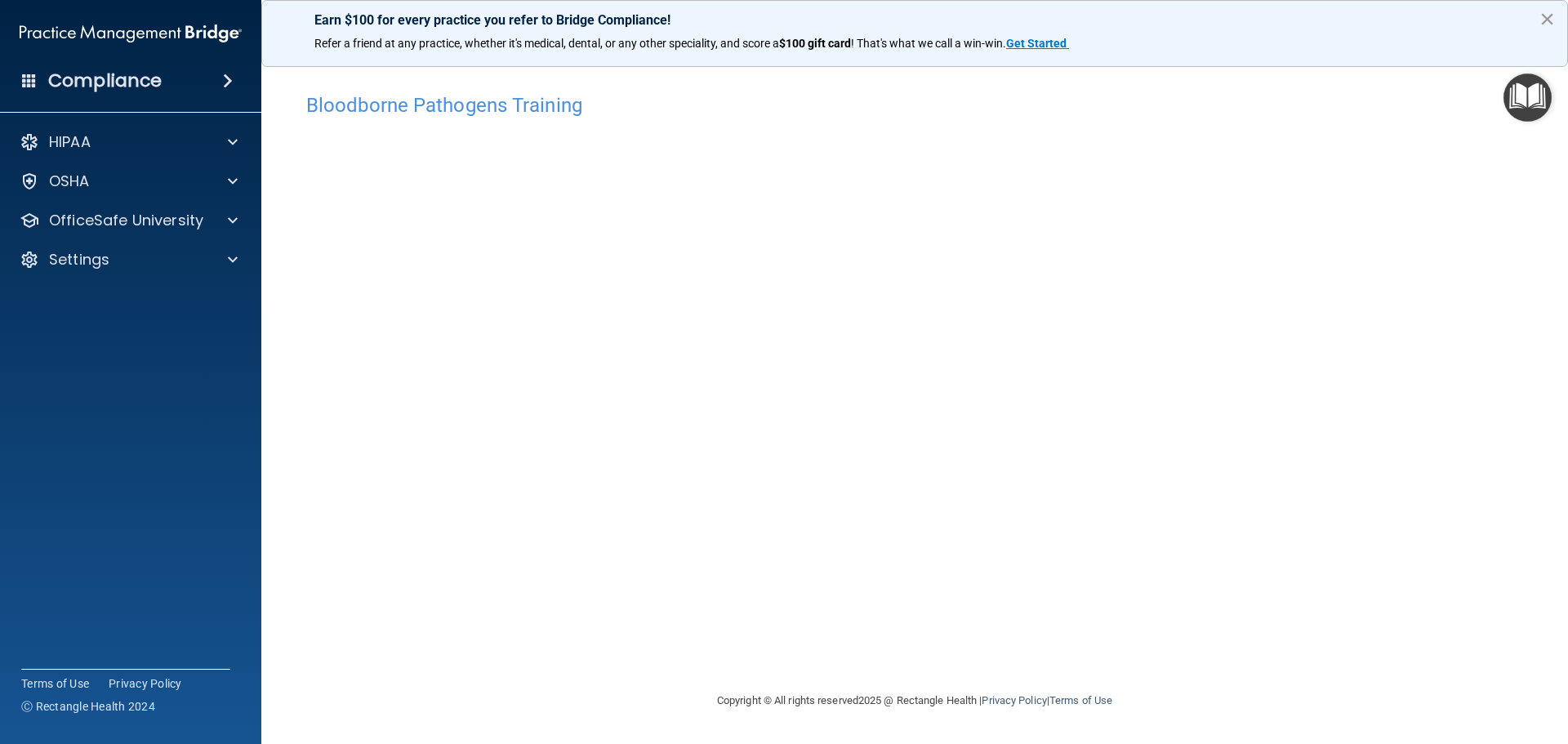
click at [1548, 20] on button "×" at bounding box center [1547, 18] width 15 height 26
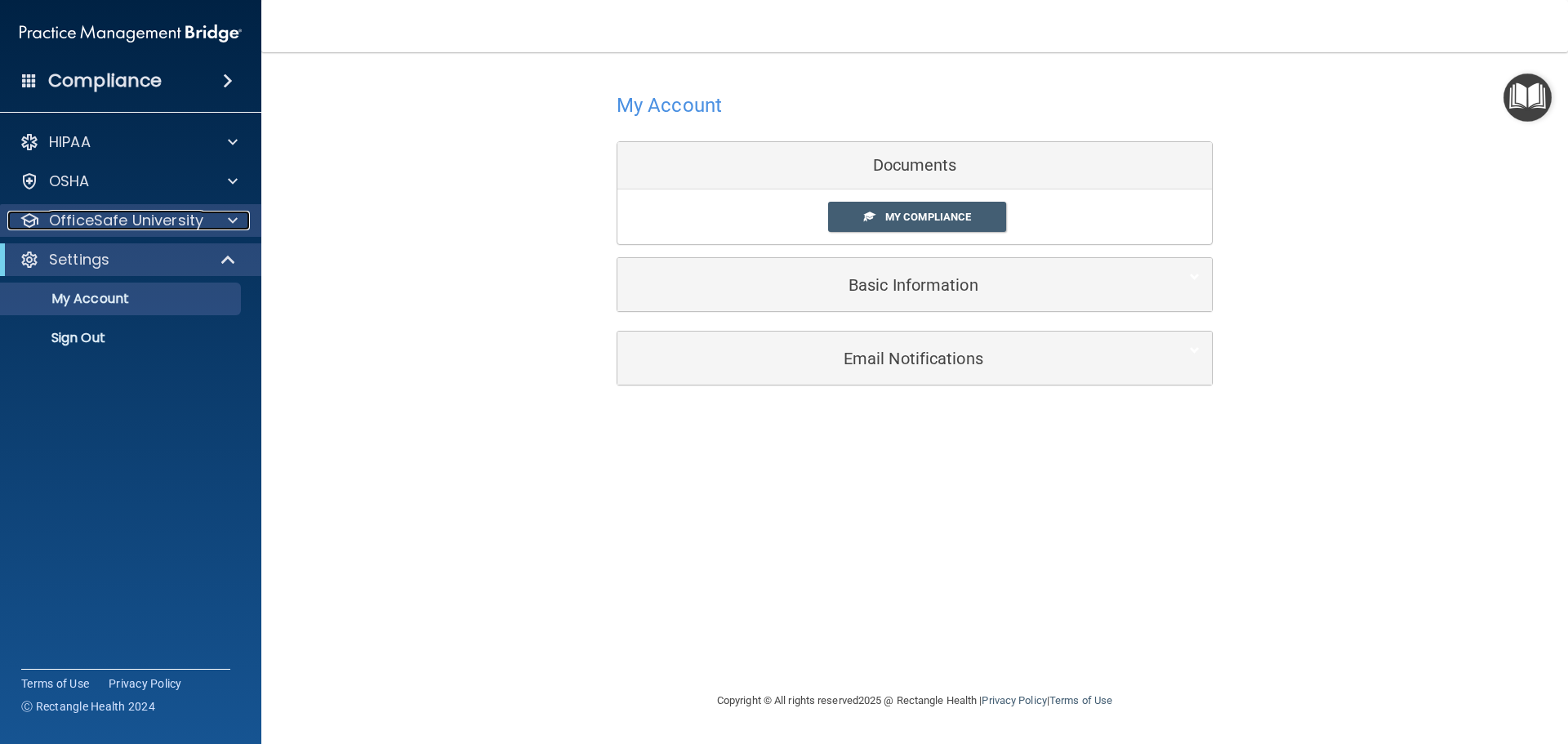
click at [231, 225] on span at bounding box center [233, 220] width 10 height 19
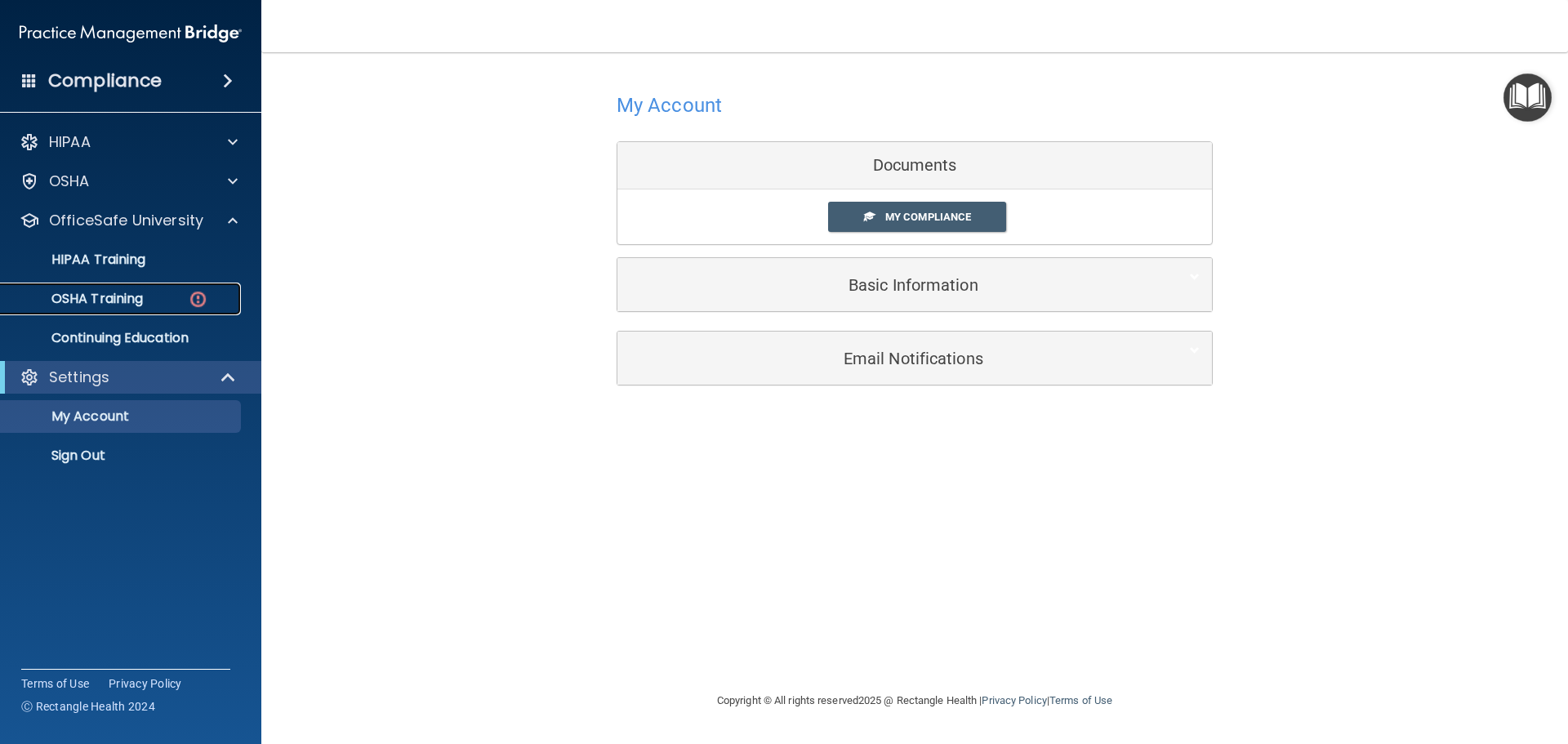
click at [151, 299] on div "OSHA Training" at bounding box center [122, 299] width 223 height 16
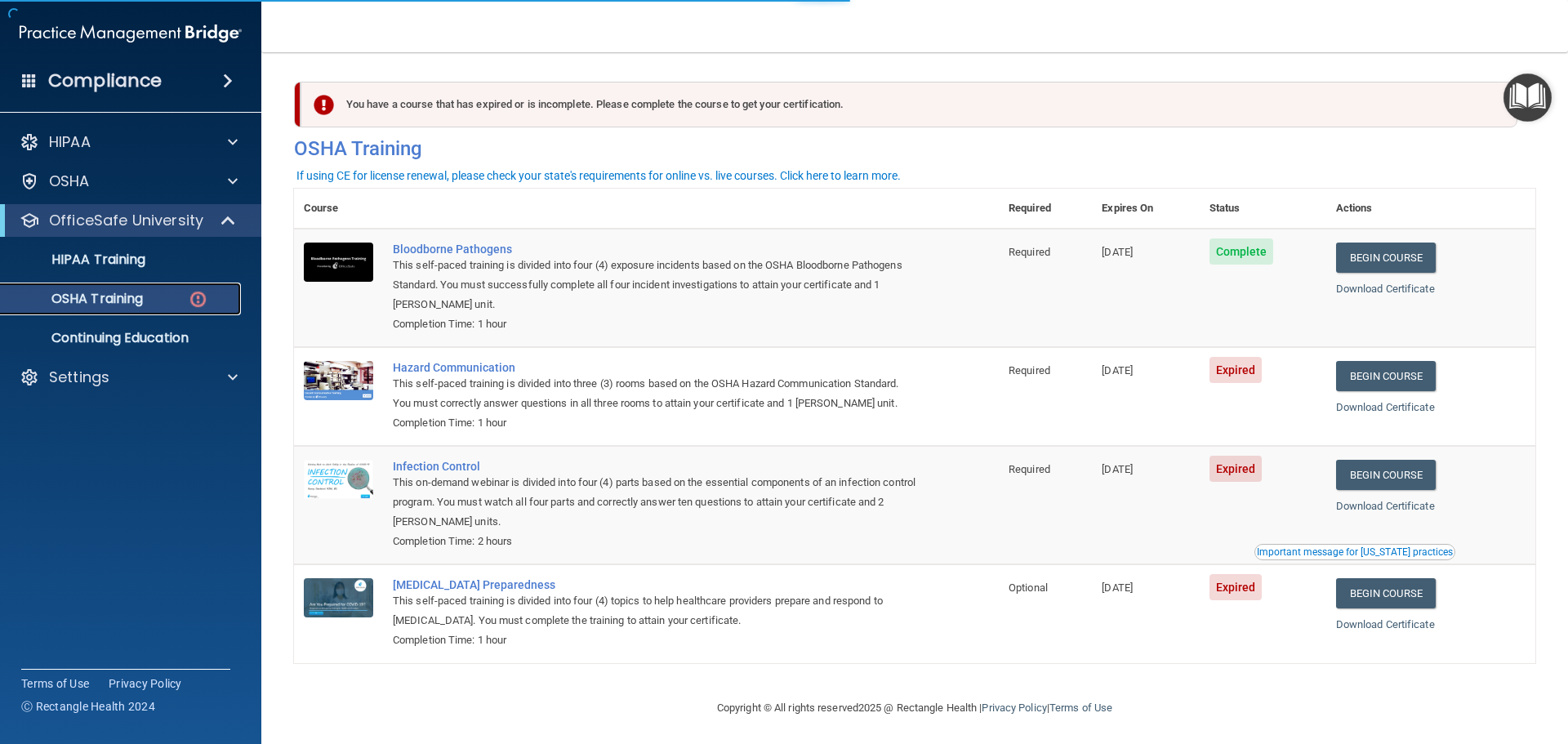
scroll to position [8, 0]
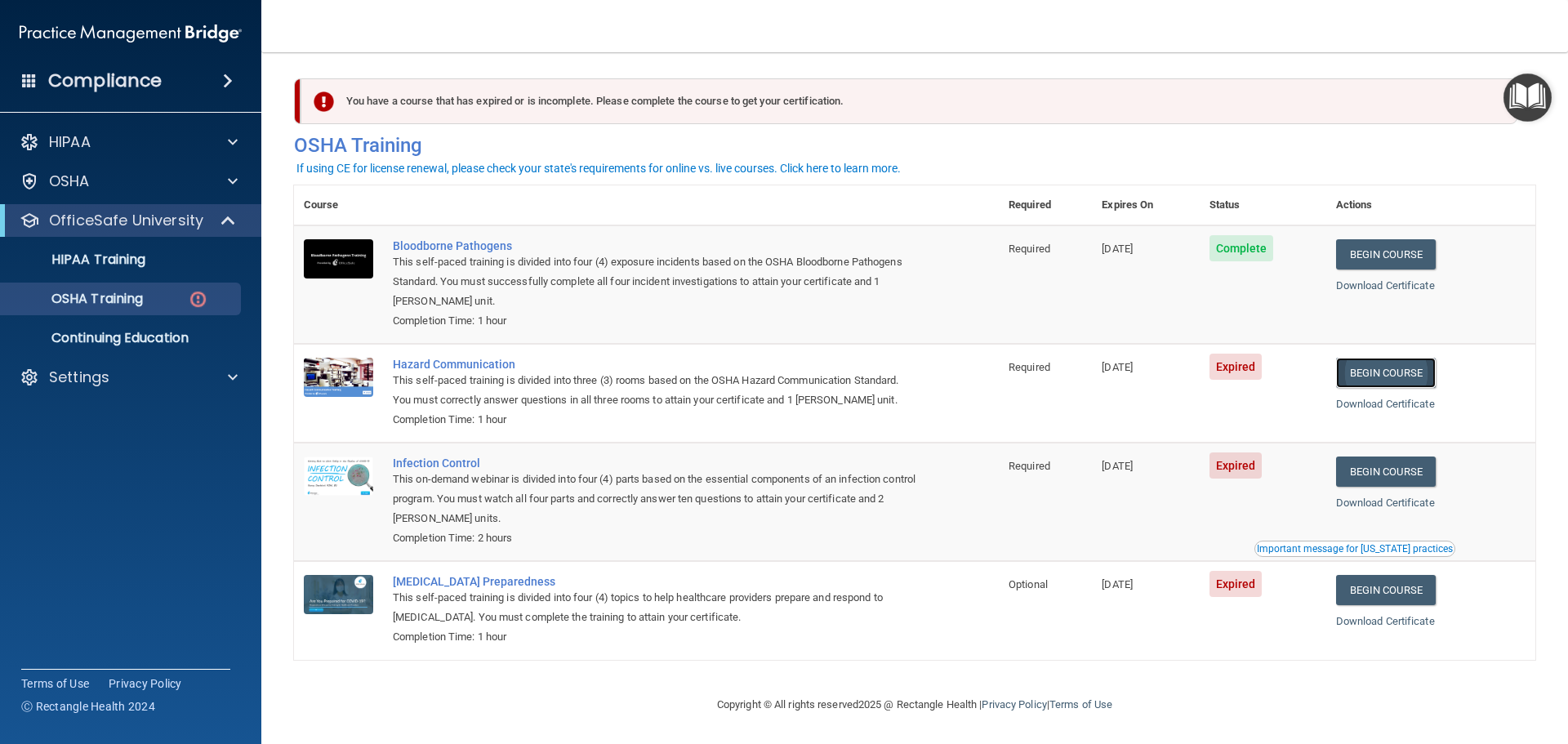
click at [1406, 375] on link "Begin Course" at bounding box center [1385, 373] width 100 height 31
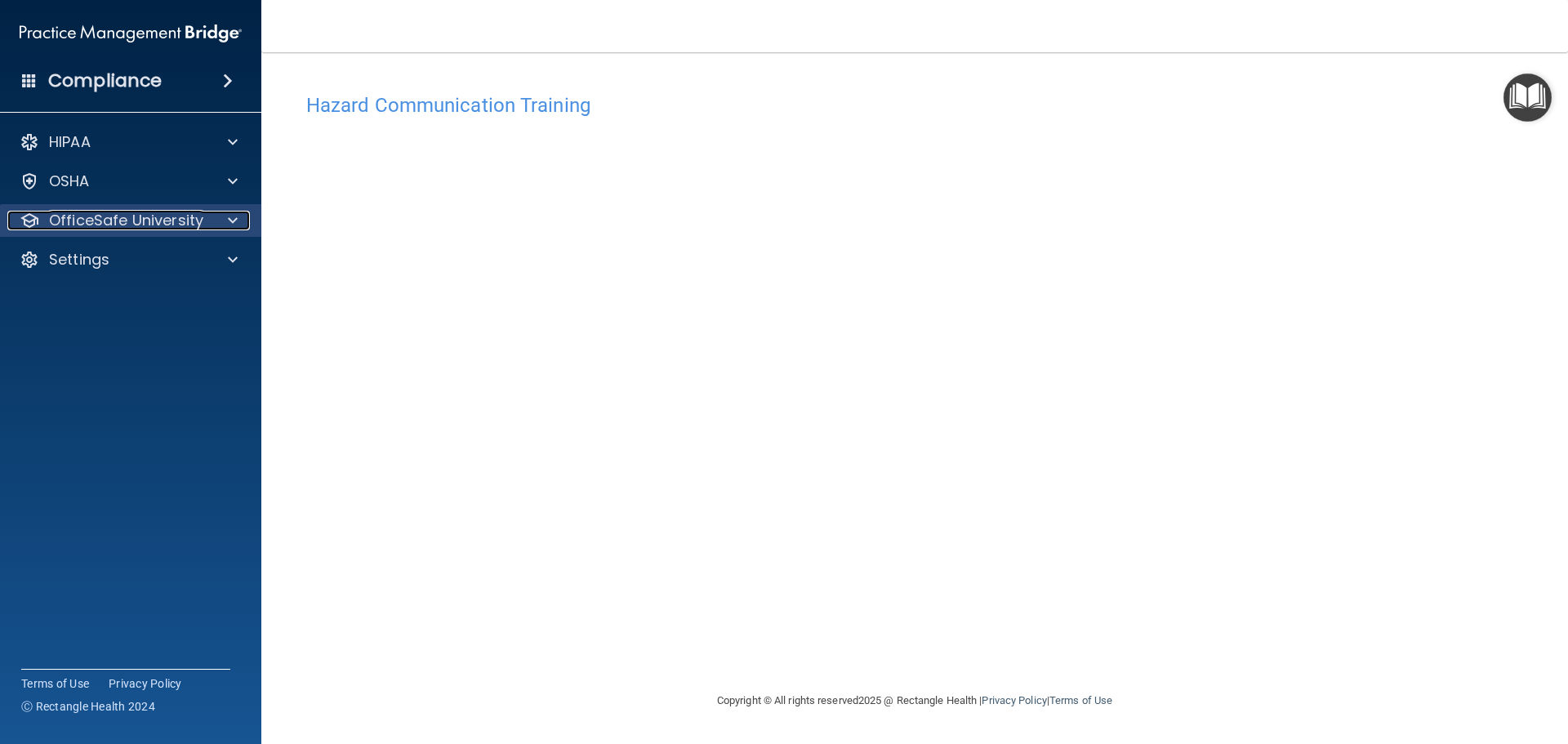
click at [235, 223] on span at bounding box center [233, 220] width 10 height 19
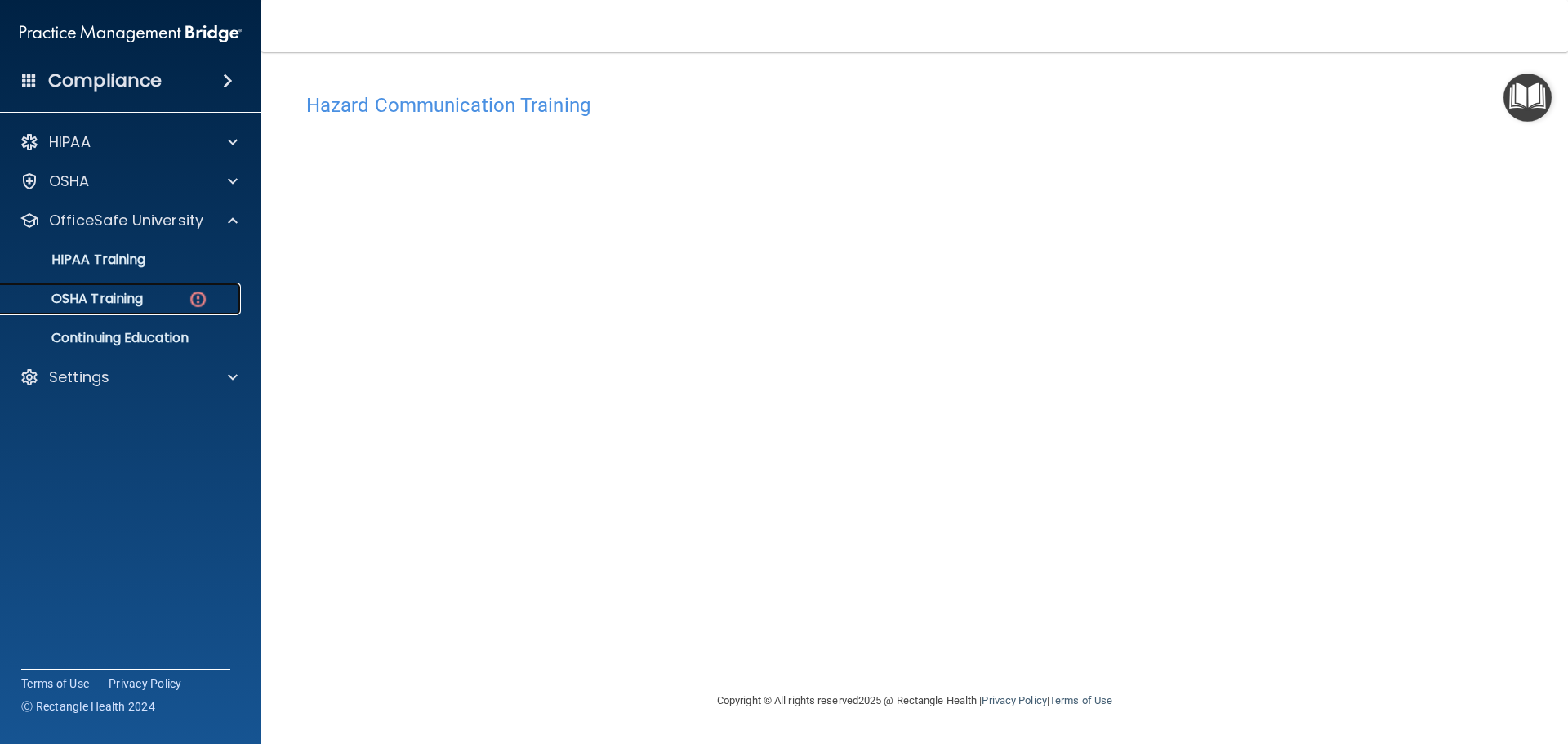
click at [190, 306] on img at bounding box center [197, 299] width 20 height 20
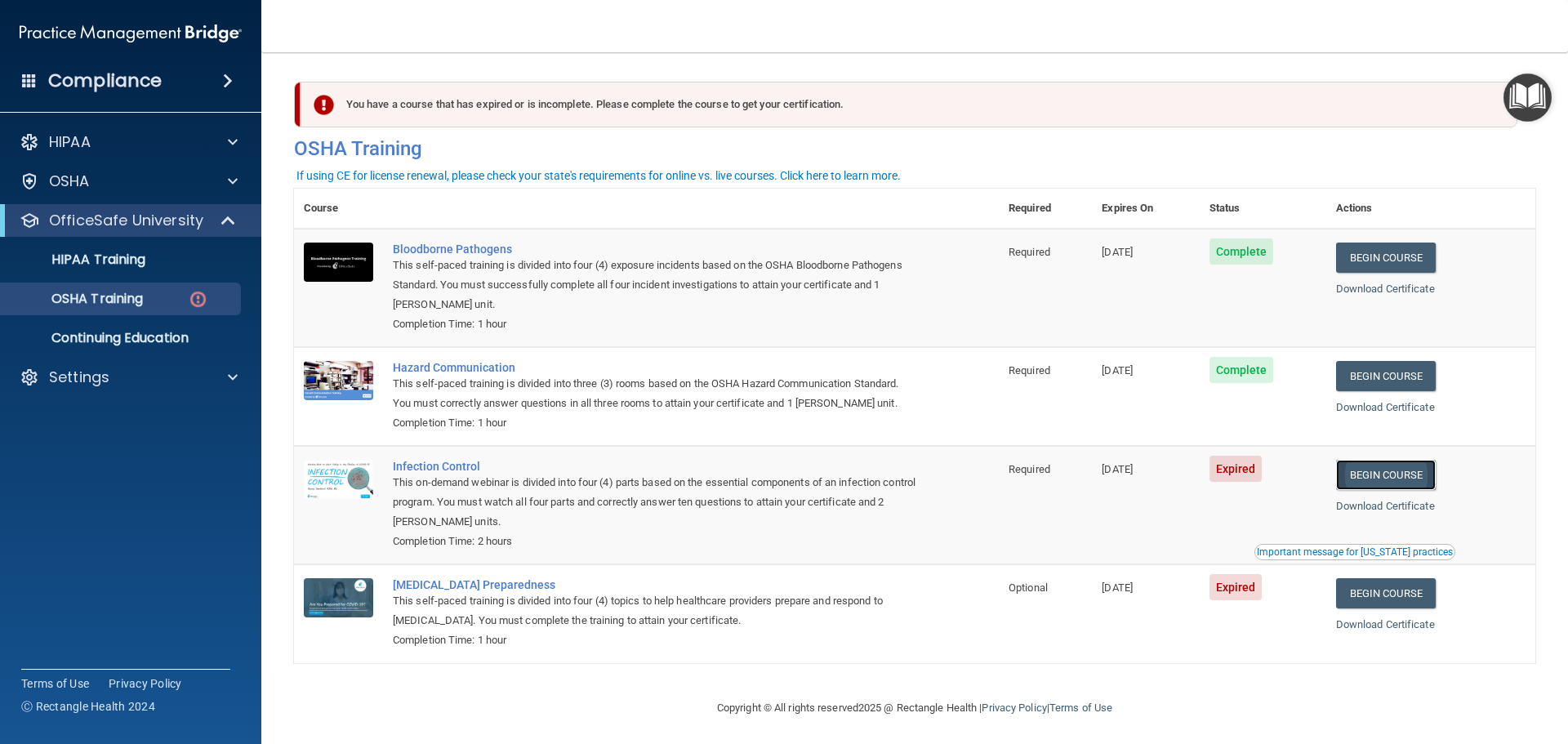
click at [1411, 481] on link "Begin Course" at bounding box center [1385, 475] width 100 height 31
